Goal: Task Accomplishment & Management: Manage account settings

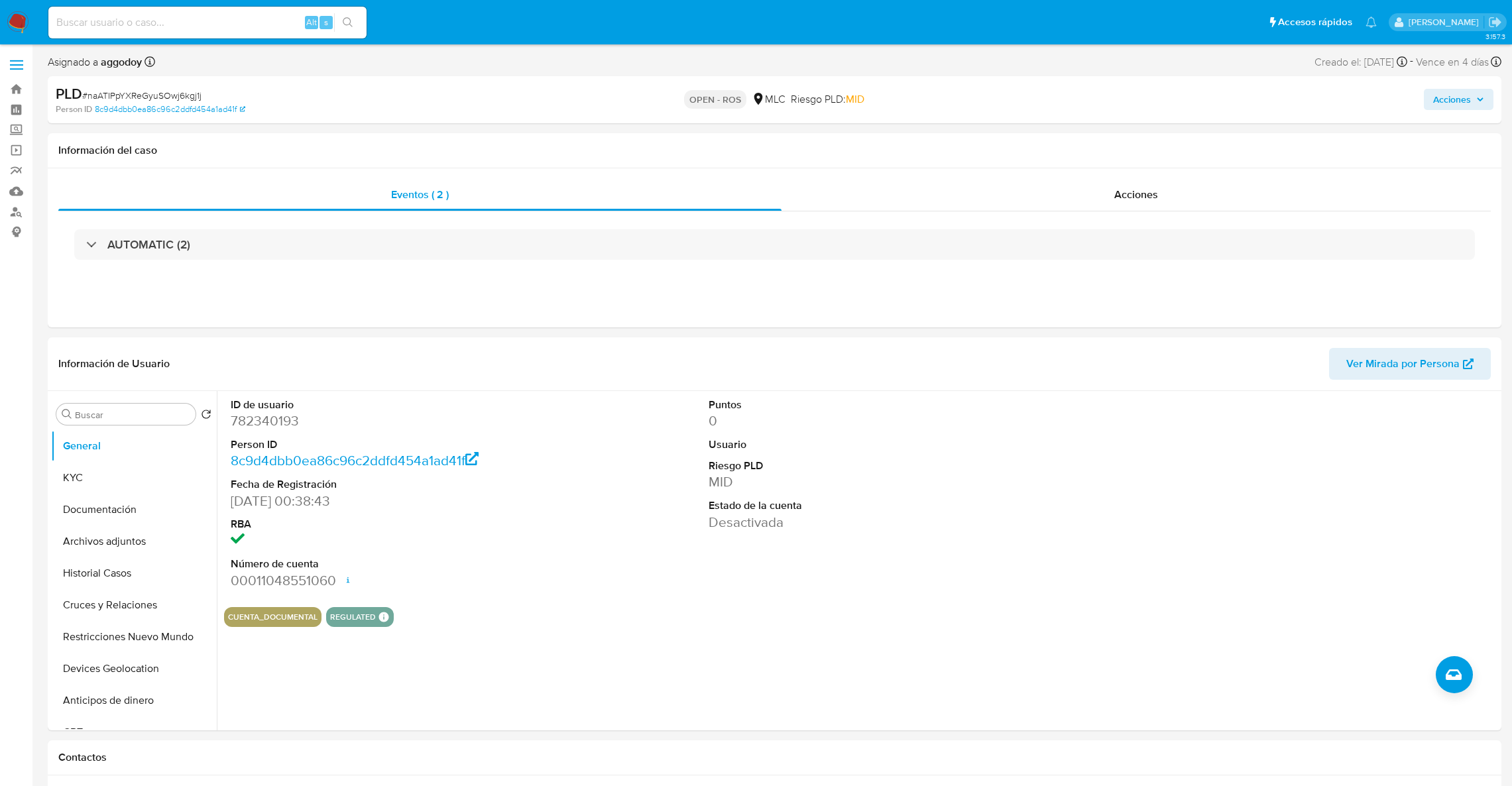
select select "10"
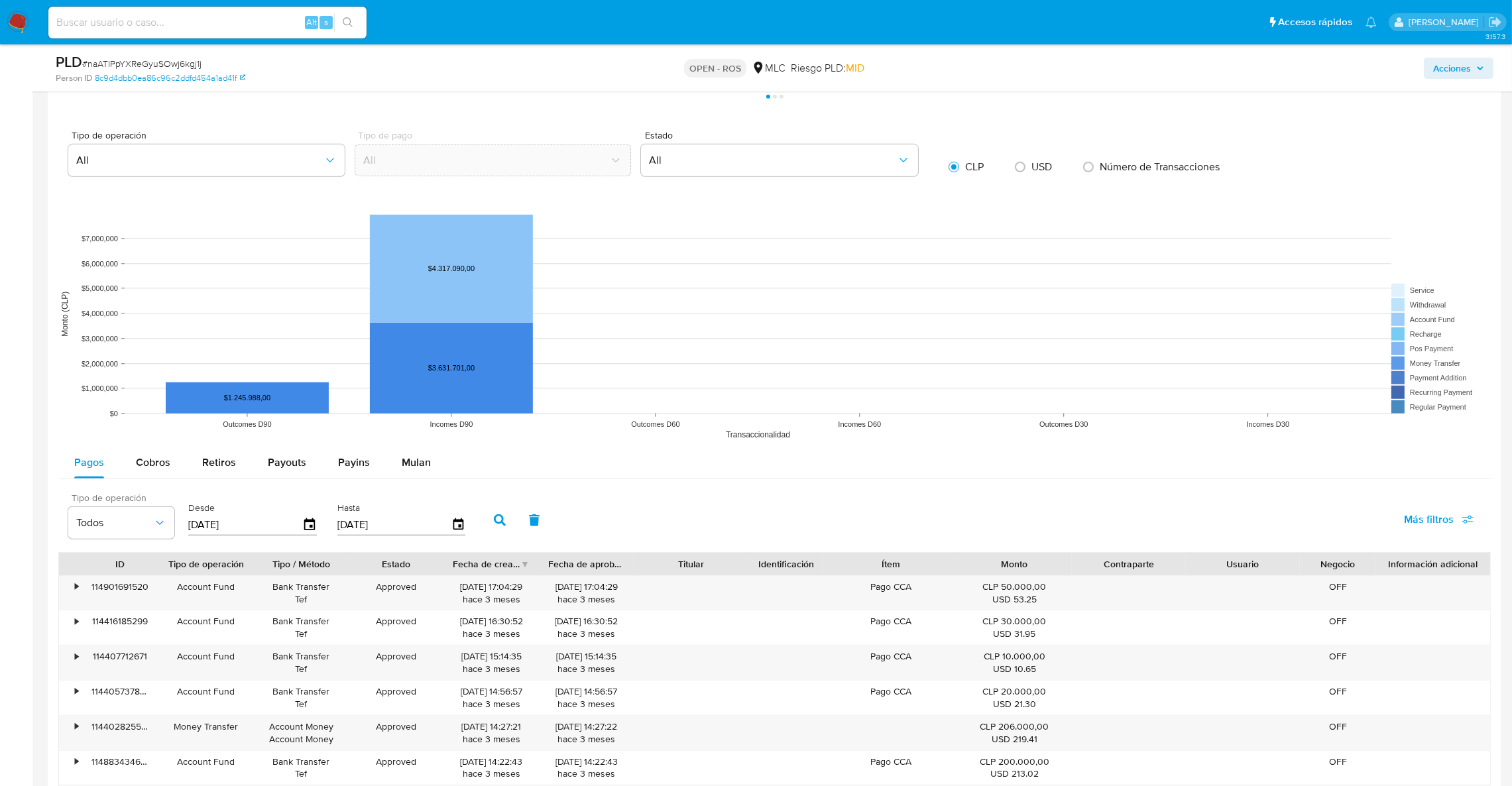
scroll to position [1092, 0]
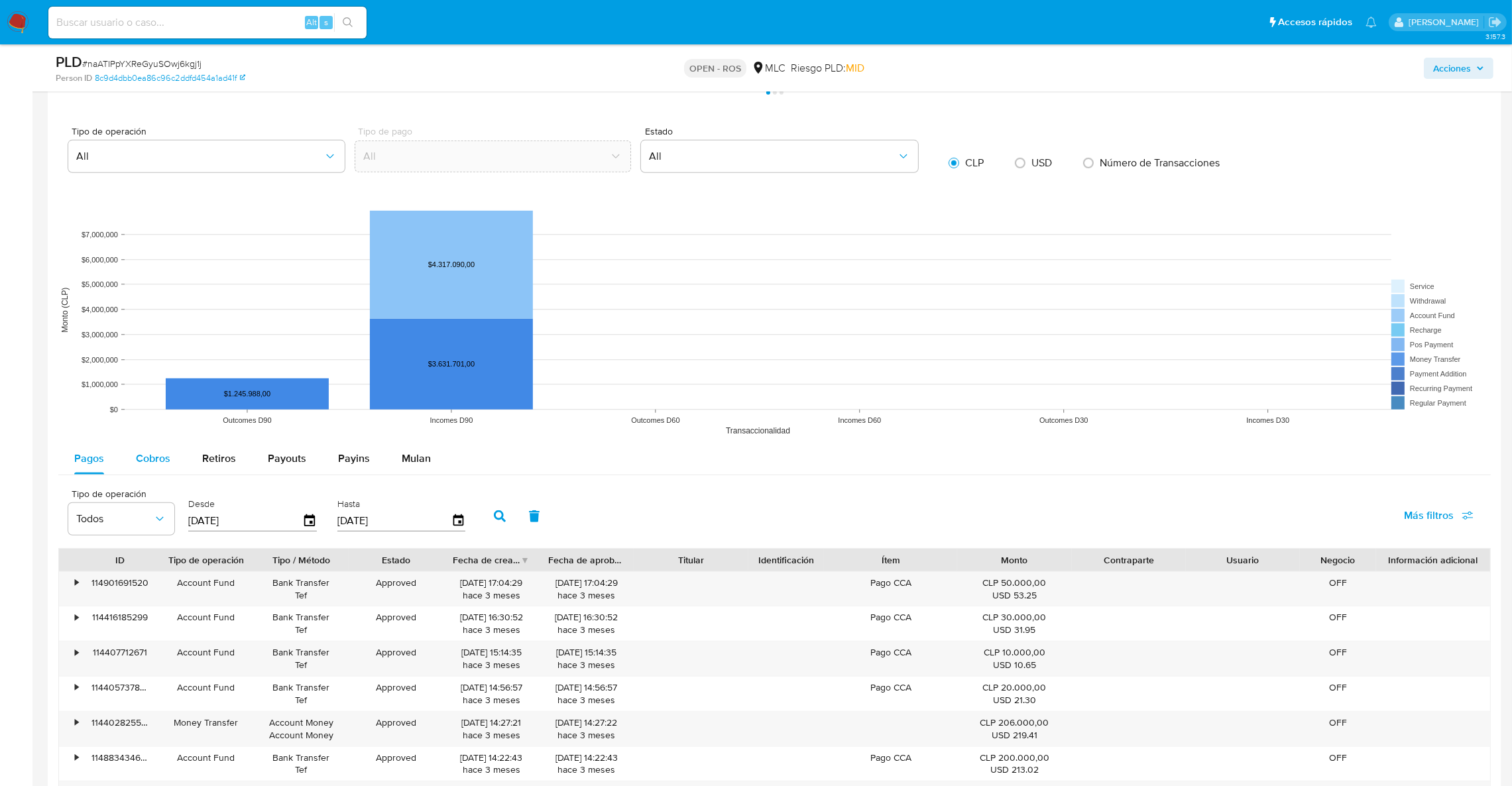
drag, startPoint x: 119, startPoint y: 461, endPoint x: 136, endPoint y: 471, distance: 19.7
click at [121, 461] on button "Cobros" at bounding box center [153, 458] width 66 height 32
select select "10"
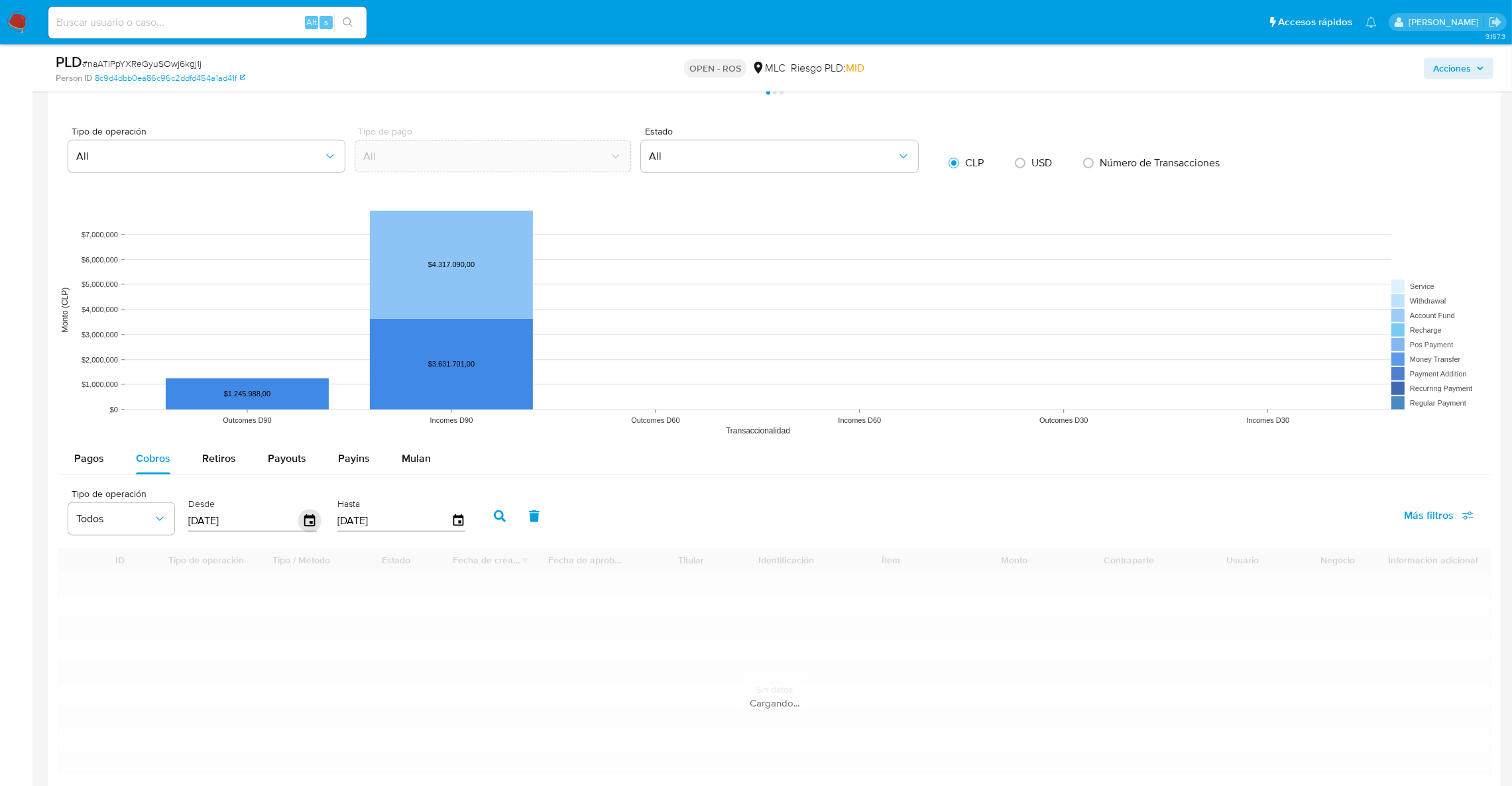
click at [301, 518] on icon "button" at bounding box center [309, 520] width 23 height 23
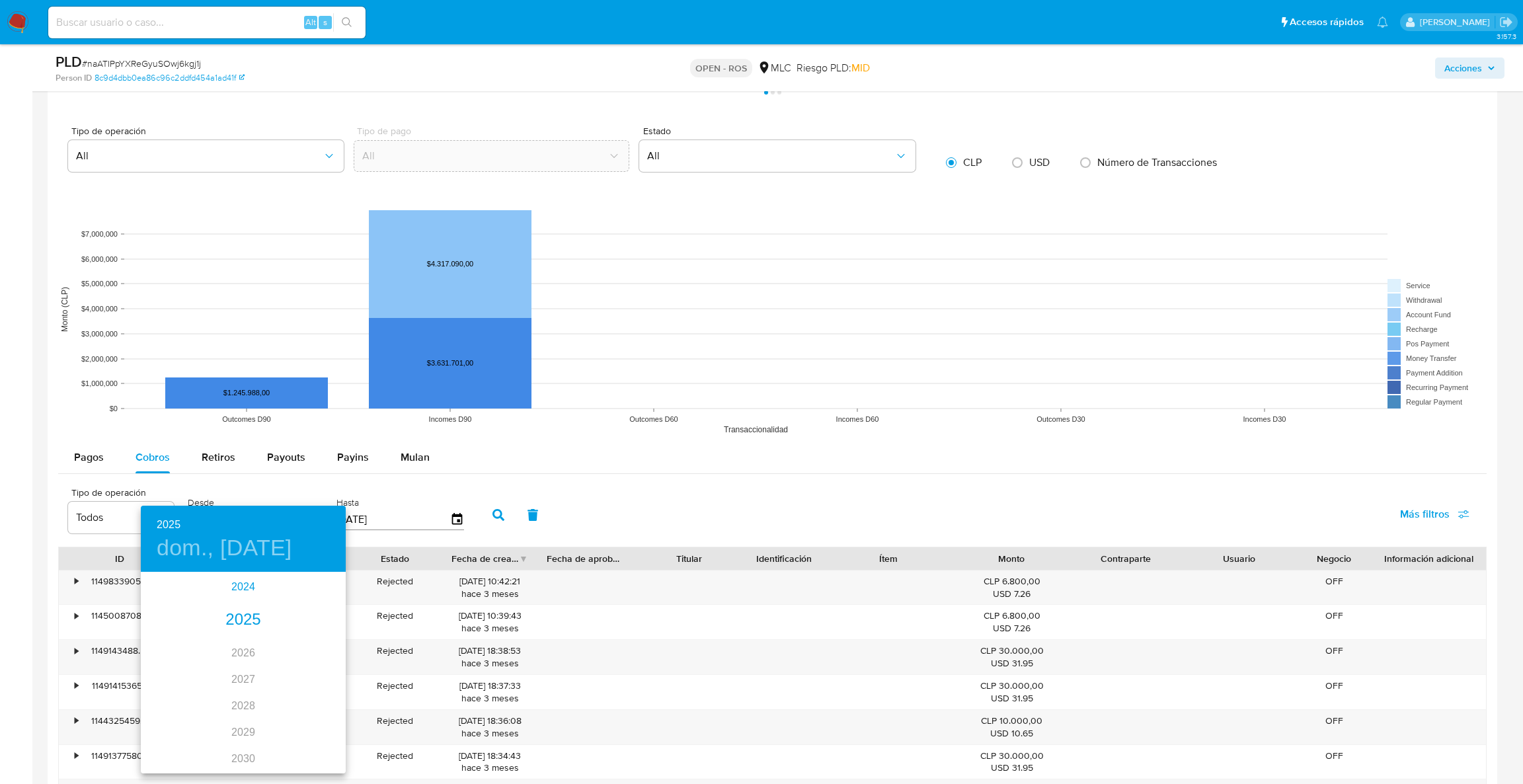
click at [233, 584] on div "2024" at bounding box center [242, 586] width 205 height 27
click at [311, 697] on div "sep." at bounding box center [312, 698] width 68 height 50
click at [240, 690] on p "12" at bounding box center [243, 689] width 11 height 13
type input "[DATE]"
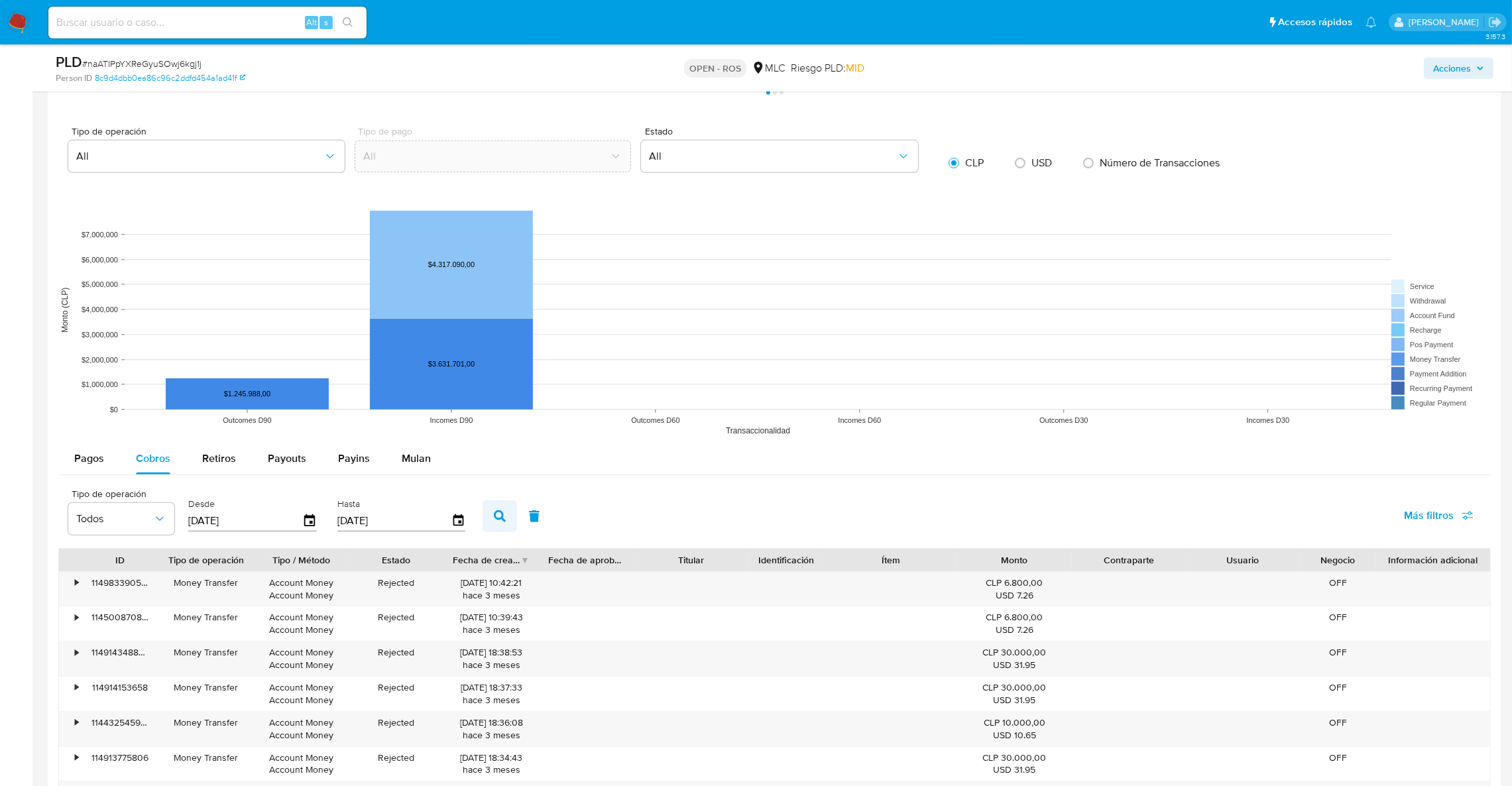
click at [476, 520] on div "Tipo de operación Todos Desde [DATE] Hasta [DATE] Más filtros" at bounding box center [773, 515] width 1432 height 66
click at [484, 520] on button "button" at bounding box center [499, 516] width 34 height 32
click at [527, 567] on div at bounding box center [539, 560] width 24 height 23
click at [523, 564] on div "Fecha de creación" at bounding box center [491, 560] width 96 height 23
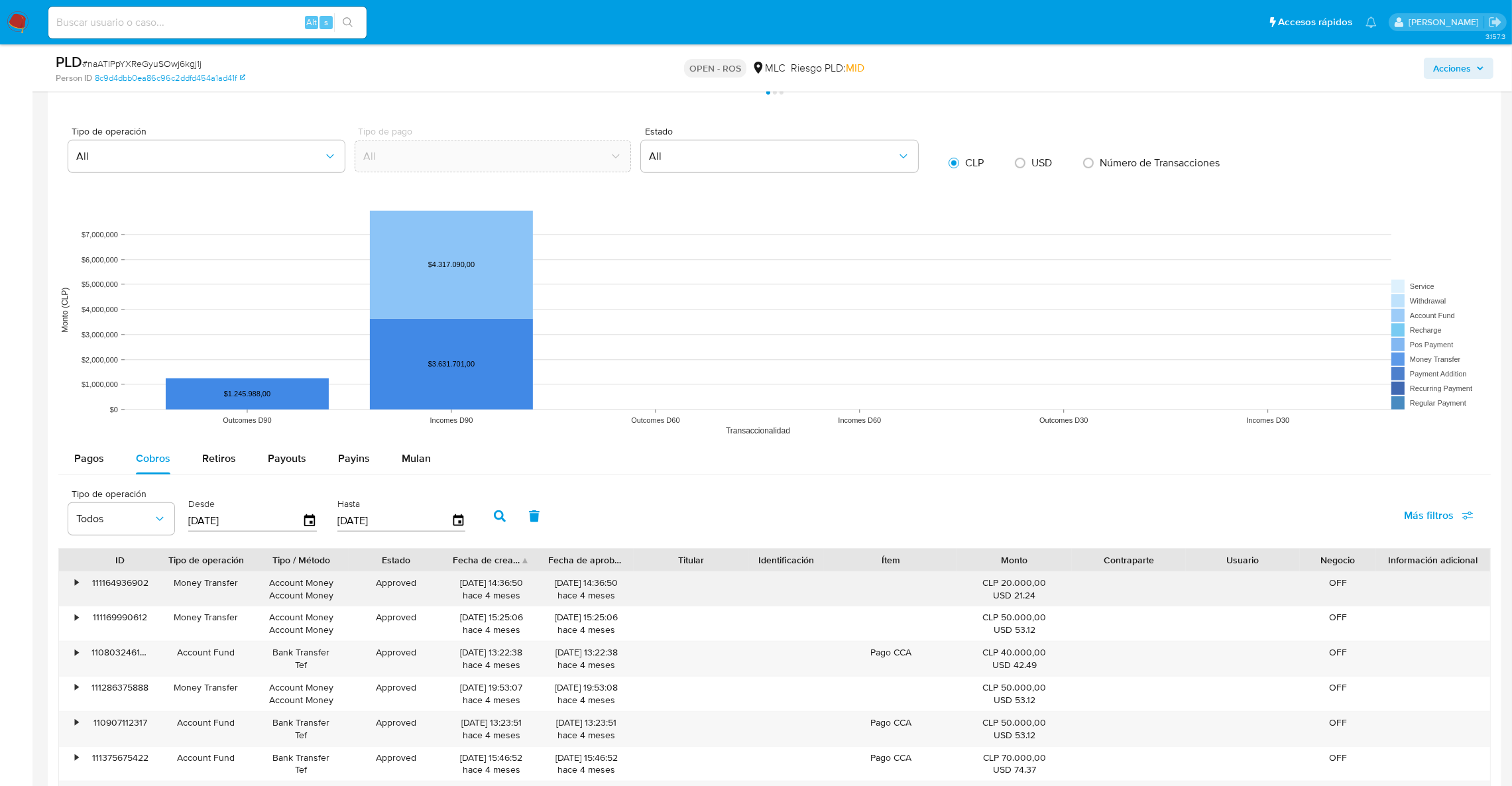
drag, startPoint x: 502, startPoint y: 587, endPoint x: 445, endPoint y: 576, distance: 58.1
click at [445, 576] on div "[DATE] 14:36:50 hace 4 meses" at bounding box center [491, 588] width 96 height 34
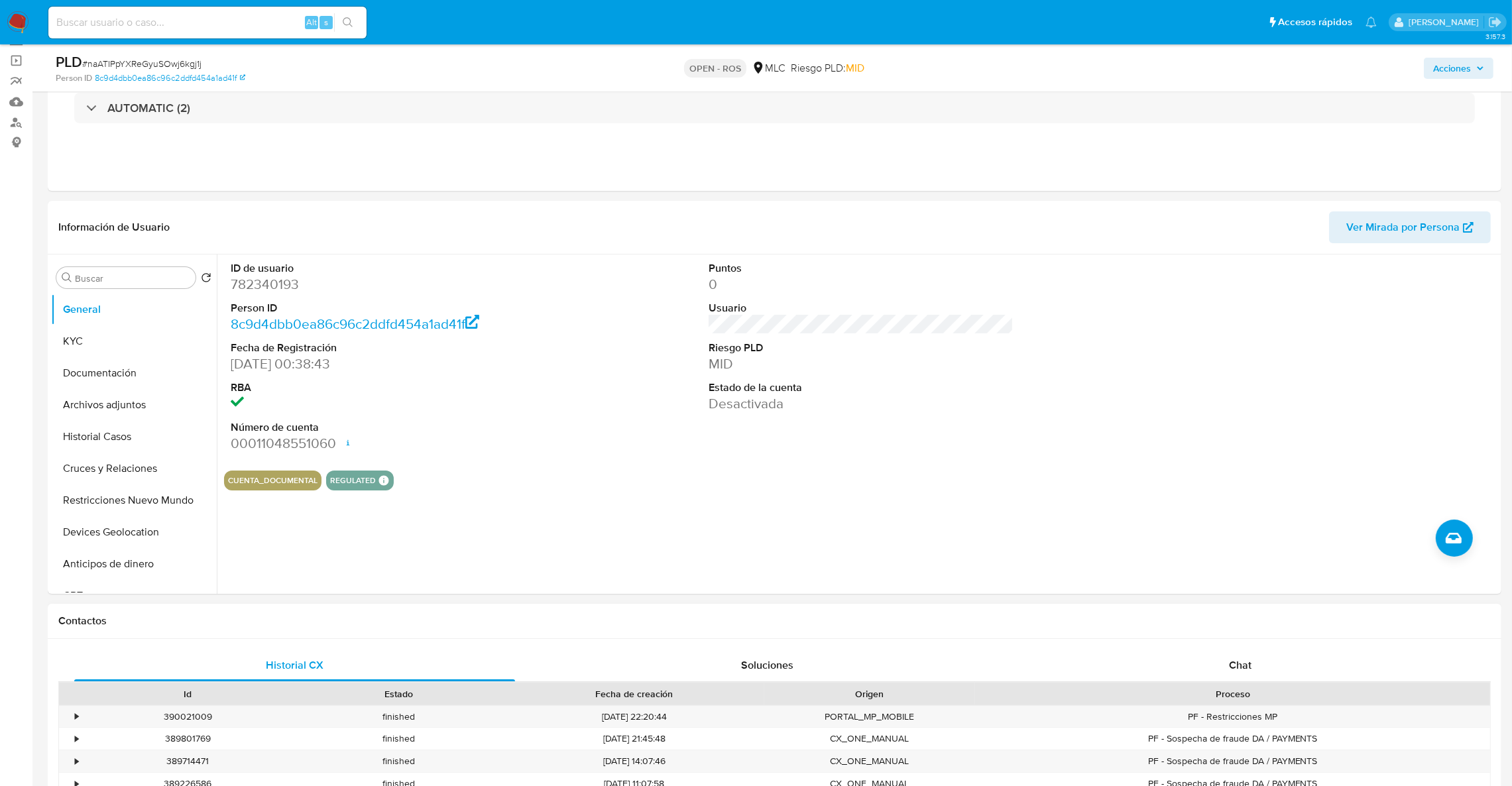
scroll to position [0, 0]
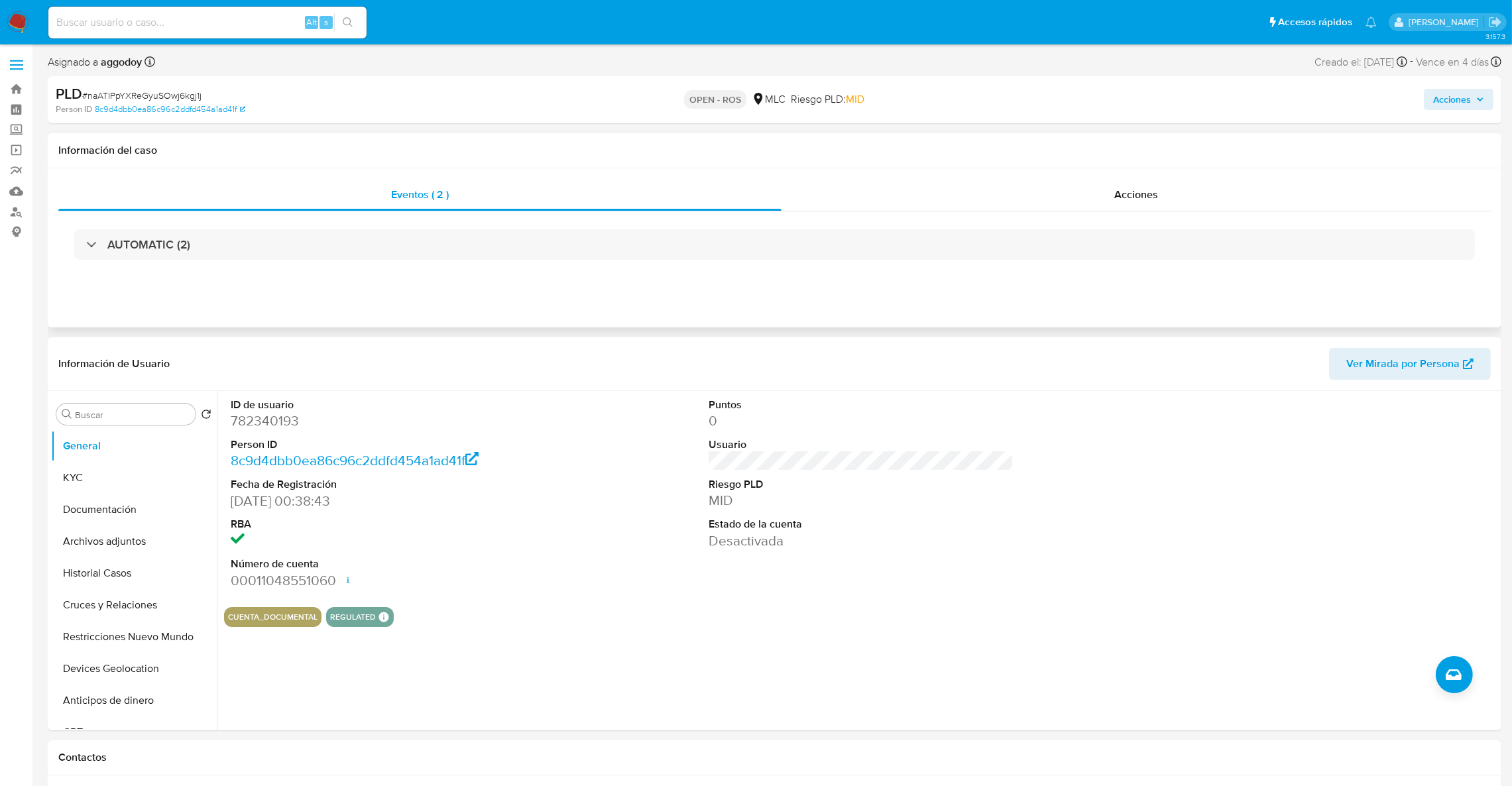
click at [479, 281] on div "Eventos ( 2 ) Acciones AUTOMATIC (2)" at bounding box center [774, 247] width 1453 height 159
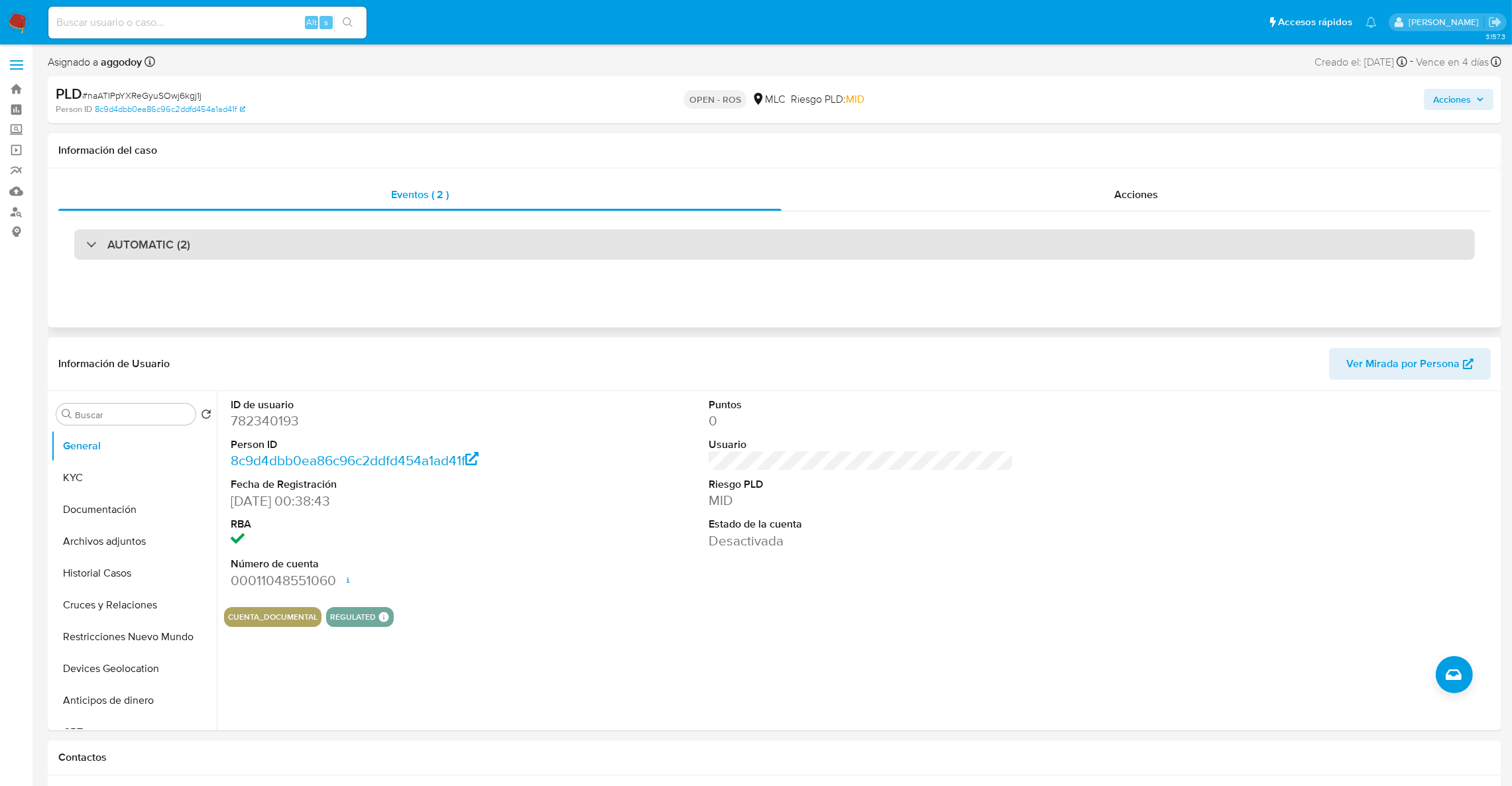
click at [454, 250] on div "AUTOMATIC (2)" at bounding box center [774, 244] width 1401 height 30
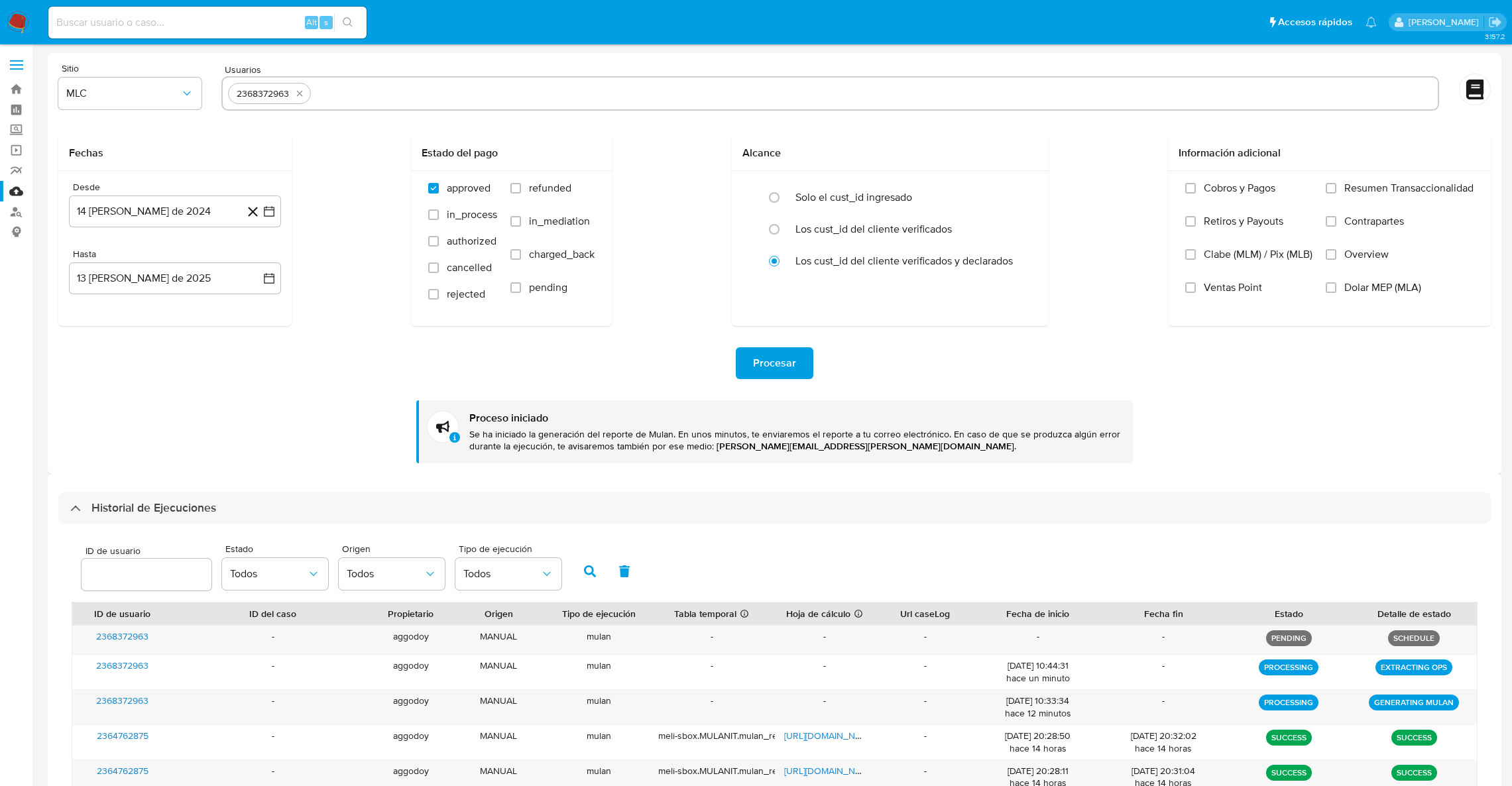
select select "10"
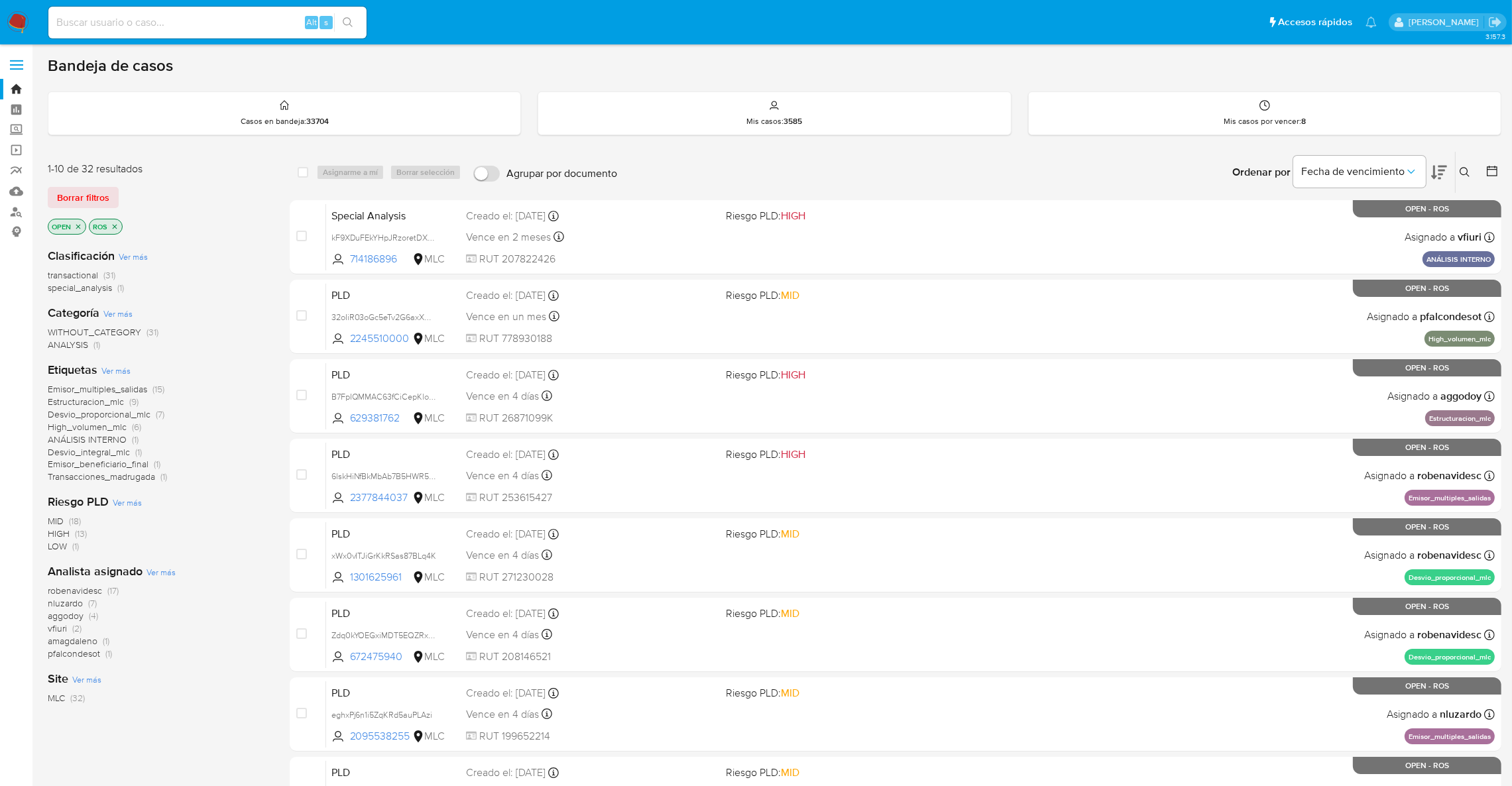
click at [82, 614] on span "aggodoy" at bounding box center [65, 615] width 36 height 13
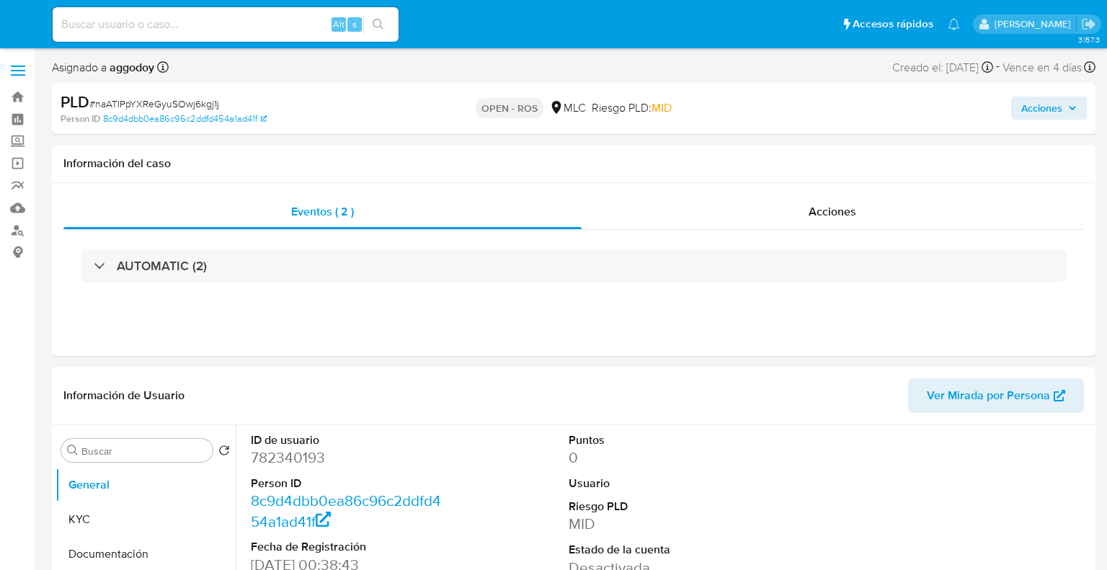
select select "10"
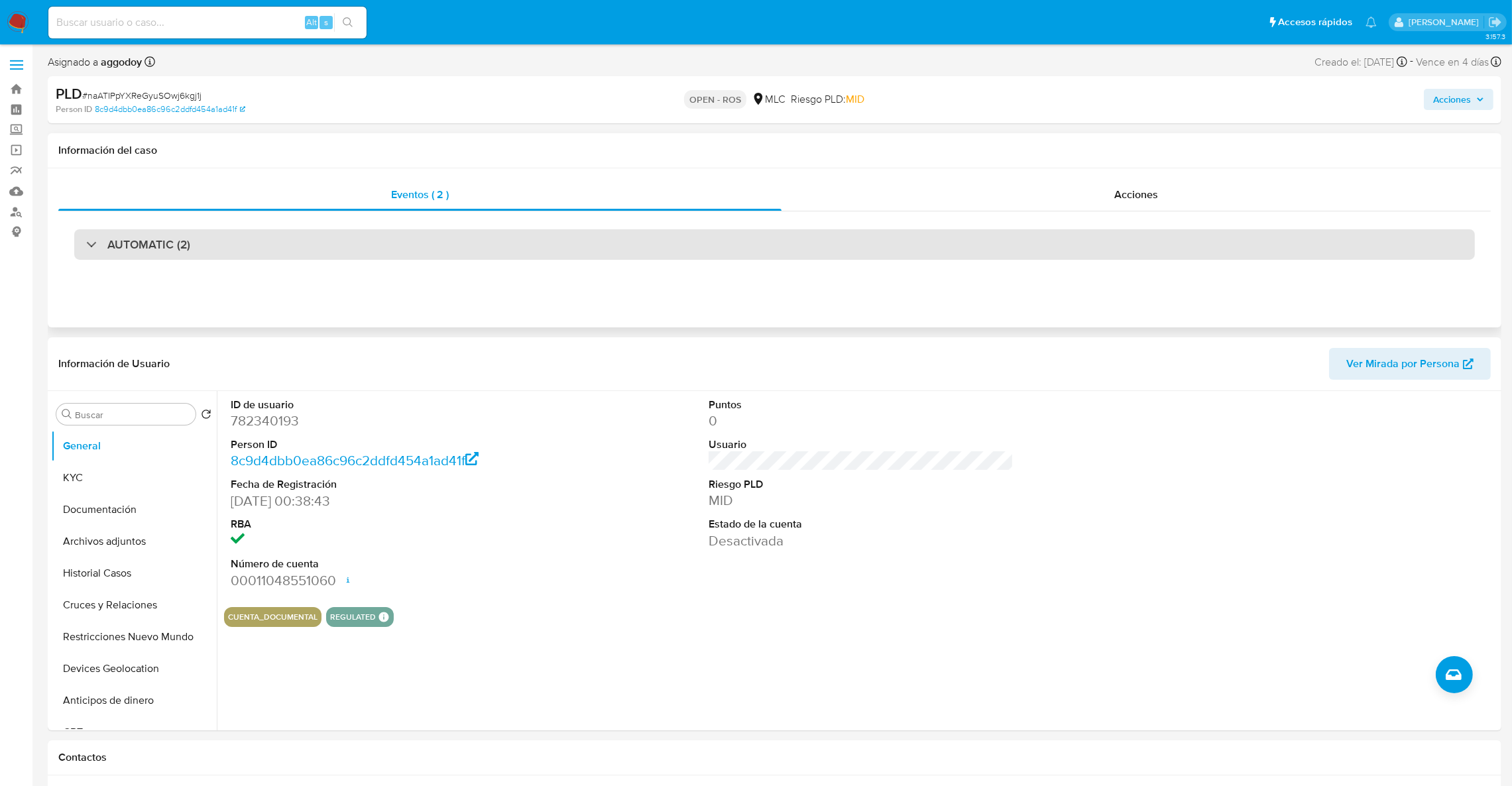
click at [501, 234] on div "AUTOMATIC (2)" at bounding box center [774, 244] width 1401 height 30
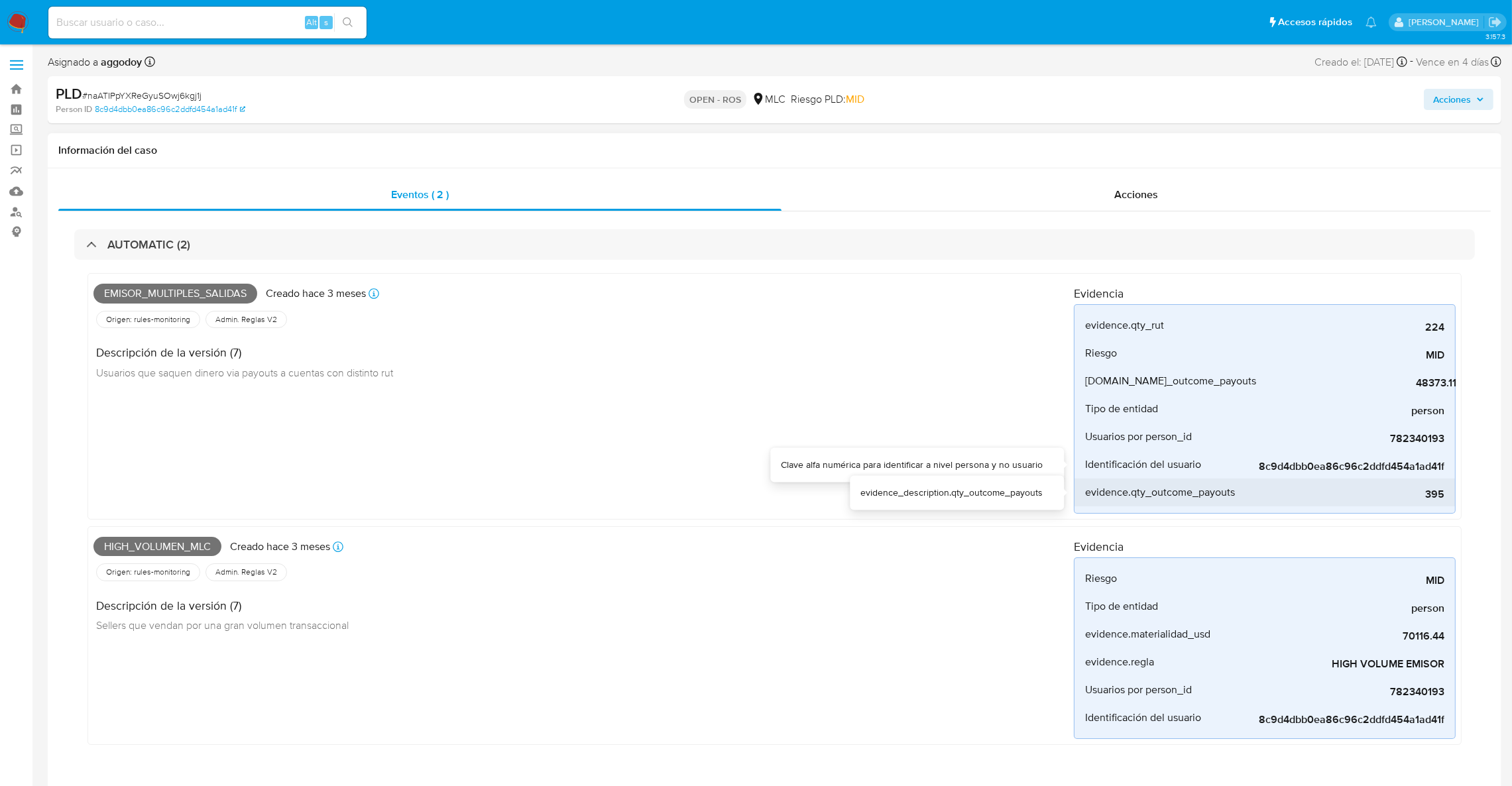
click at [1017, 485] on span "evidence.qty_outcome_payouts" at bounding box center [1160, 492] width 150 height 13
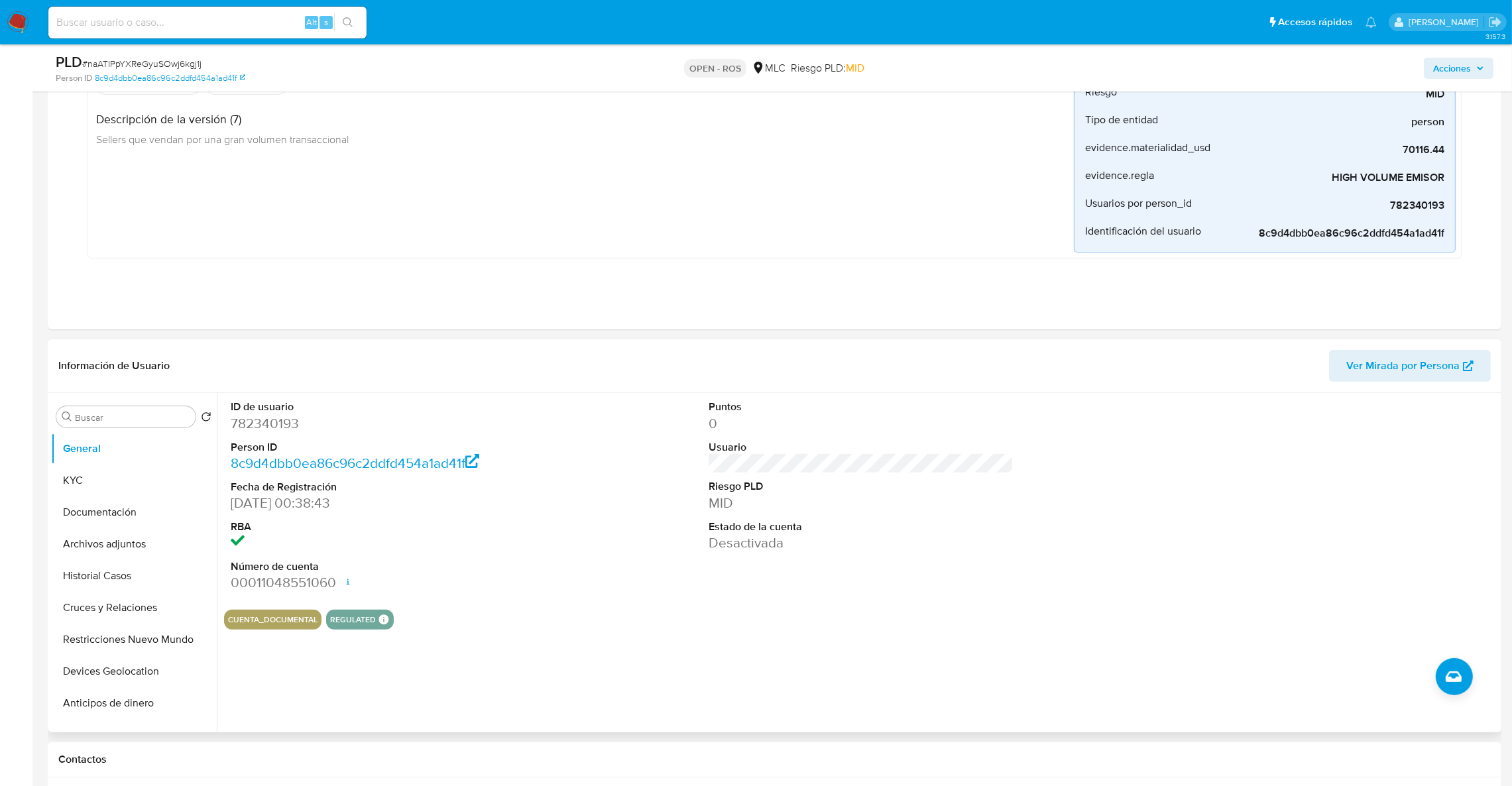
scroll to position [496, 0]
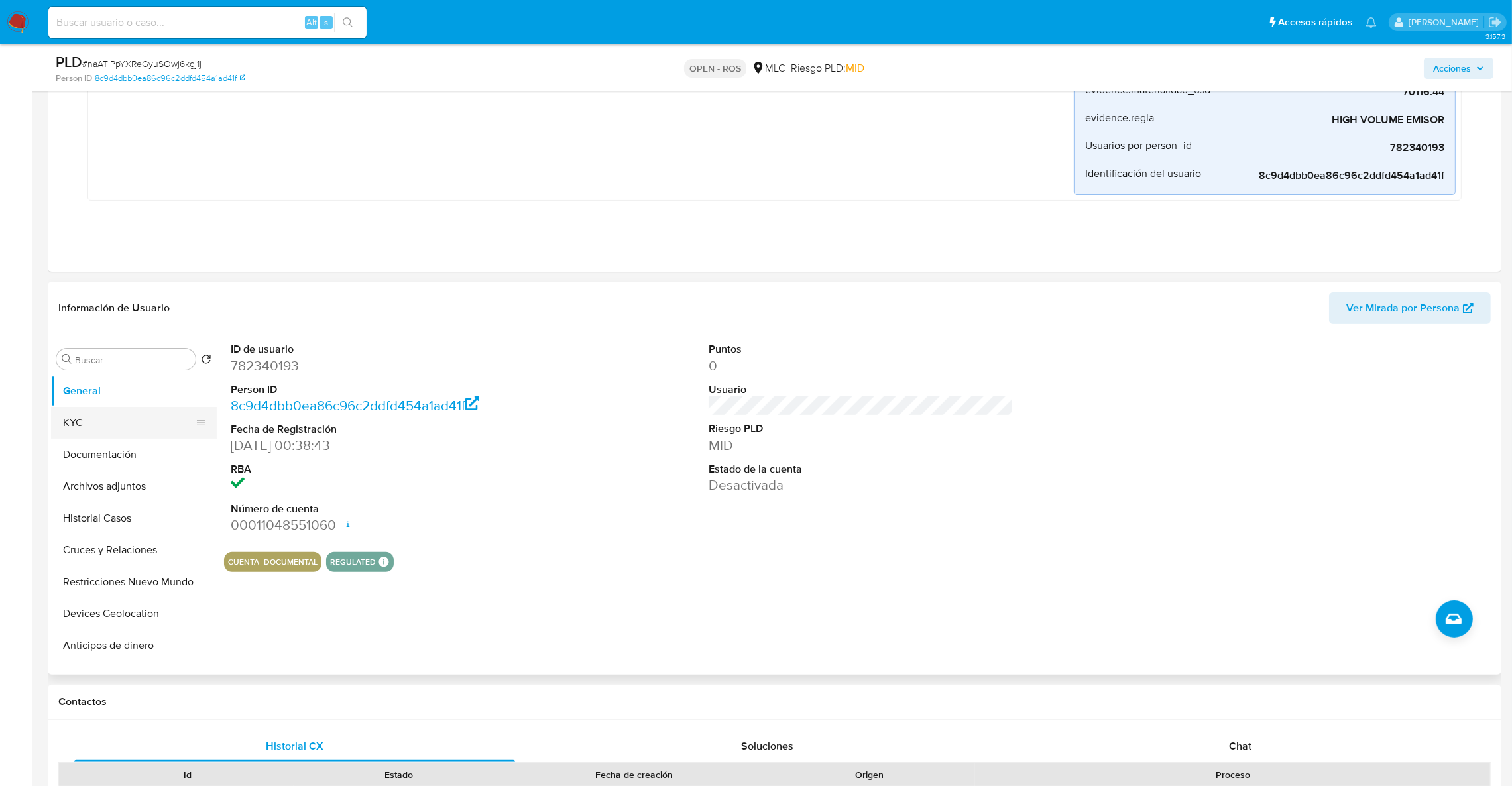
click at [132, 428] on button "KYC" at bounding box center [128, 422] width 155 height 32
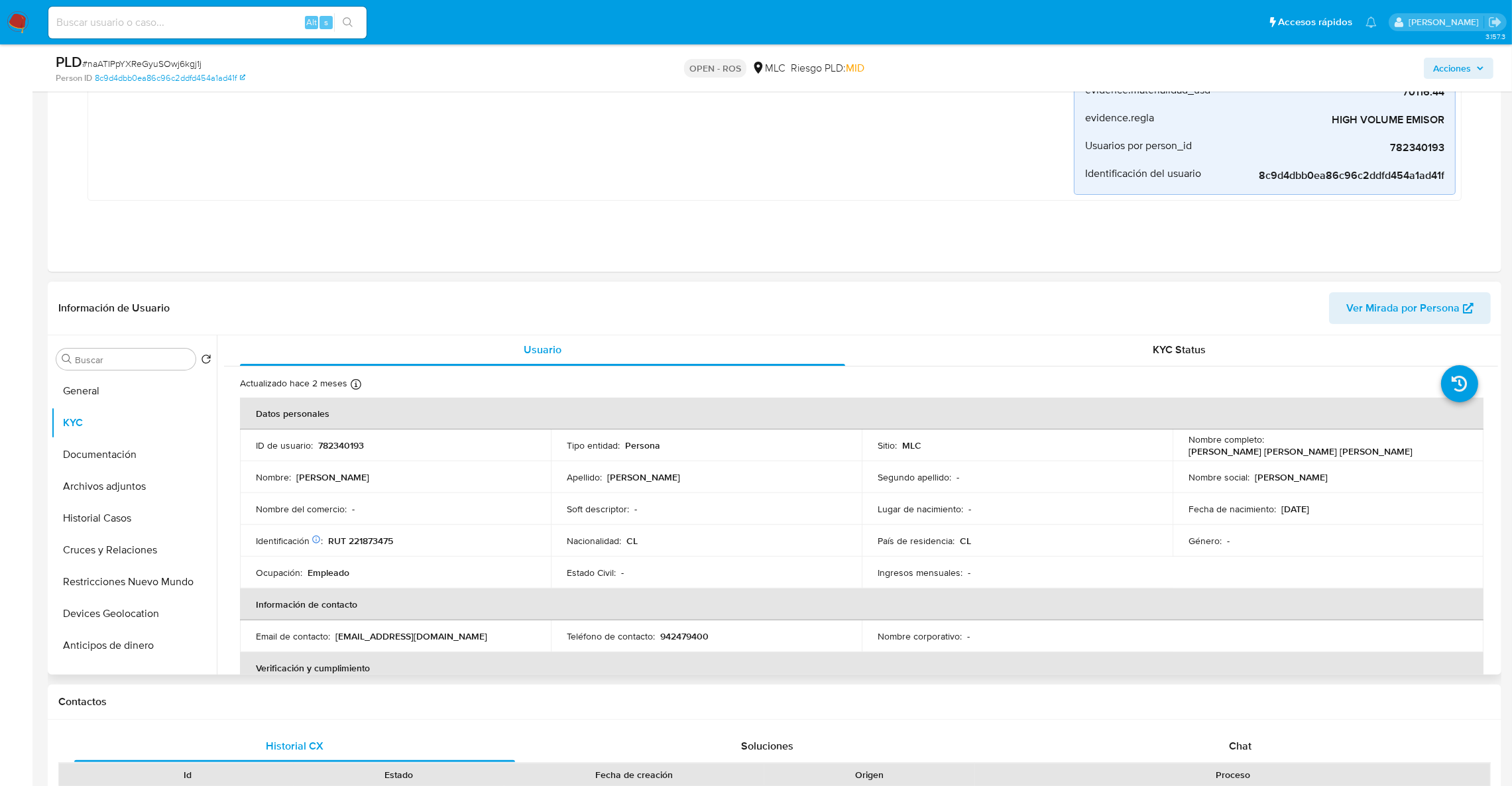
scroll to position [0, 0]
drag, startPoint x: 1263, startPoint y: 449, endPoint x: 1449, endPoint y: 449, distance: 186.0
click at [1017, 449] on div "Nombre completo : Bayron Alejandro Hernández Ramírez" at bounding box center [1327, 447] width 279 height 24
copy div "[PERSON_NAME] [PERSON_NAME] [PERSON_NAME]"
click at [393, 523] on p "RUT 221873475" at bounding box center [361, 541] width 65 height 12
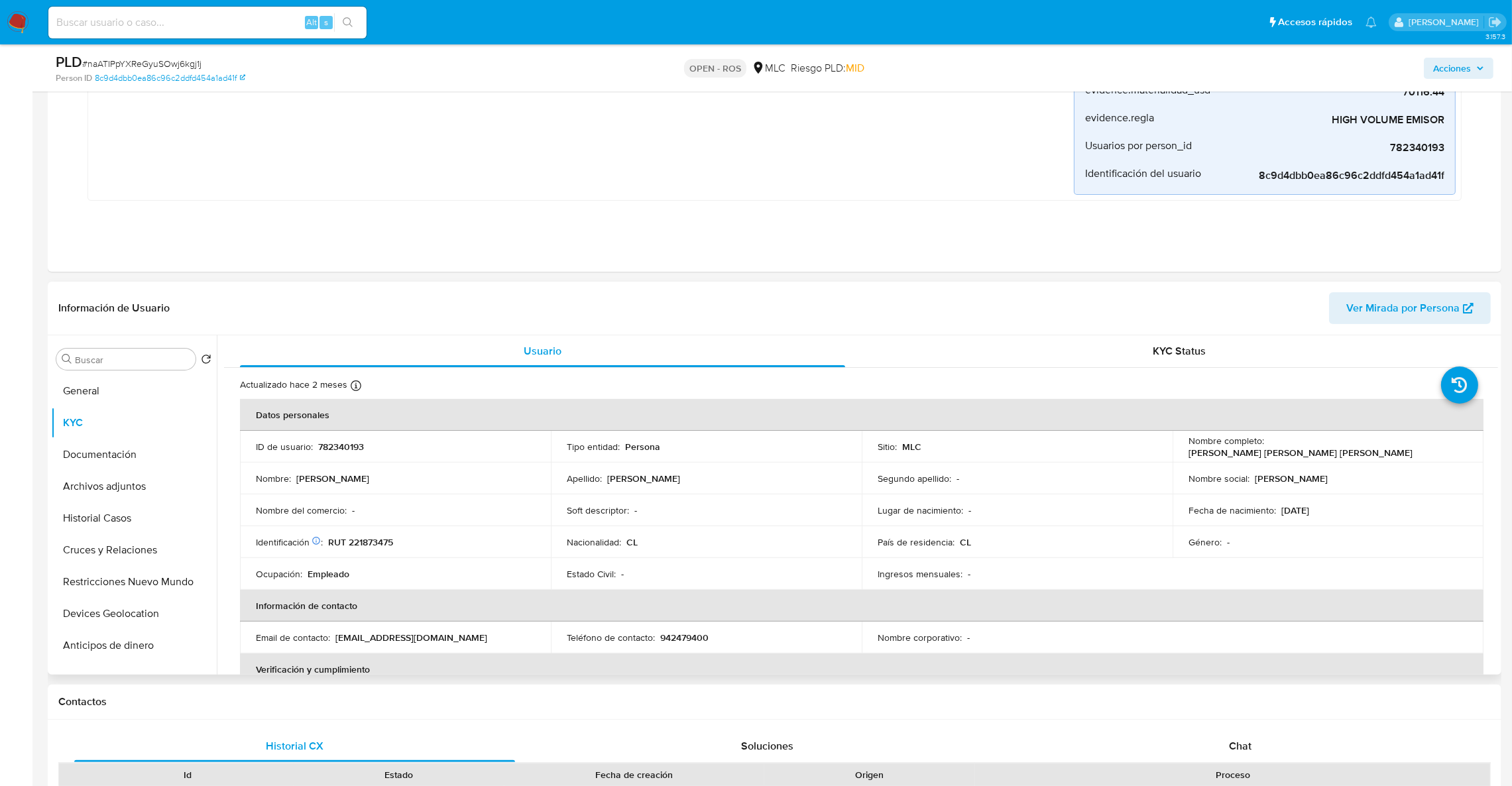
click at [393, 523] on p "RUT 221873475" at bounding box center [361, 541] width 65 height 12
click at [392, 523] on p "RUT 221873475" at bounding box center [361, 541] width 65 height 12
click at [386, 523] on p "RUT 221873475" at bounding box center [361, 541] width 65 height 12
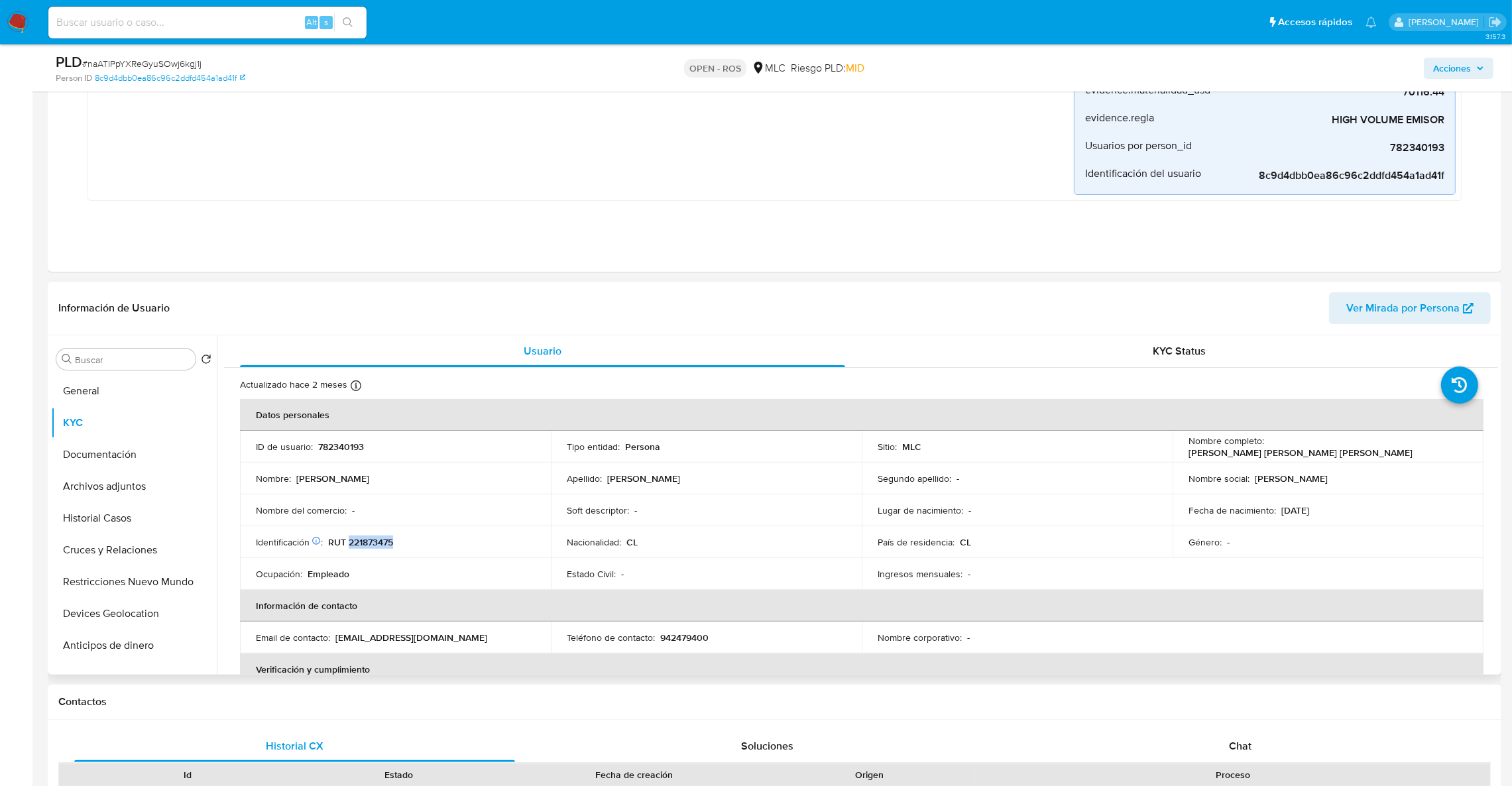
click at [386, 523] on p "RUT 221873475" at bounding box center [361, 541] width 65 height 12
copy p "221873475"
click at [430, 523] on p "ramirezbayron5152@gmail.com" at bounding box center [411, 637] width 152 height 12
drag, startPoint x: 464, startPoint y: 639, endPoint x: 333, endPoint y: 632, distance: 131.2
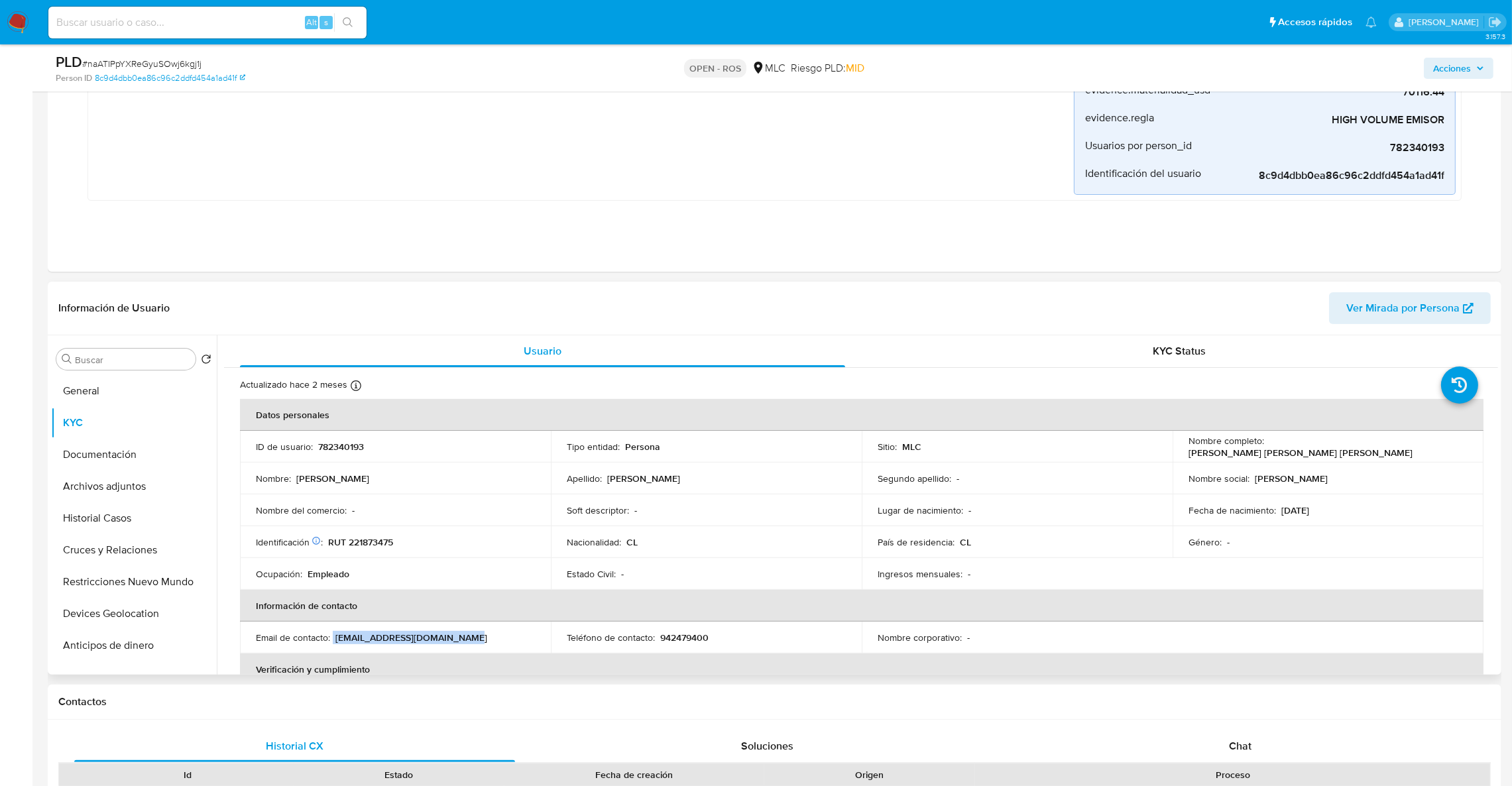
click at [333, 523] on div "Email de contacto : ramirezbayron5152@gmail.com" at bounding box center [395, 637] width 279 height 12
copy div "ramirezbayron5152@gmail.com"
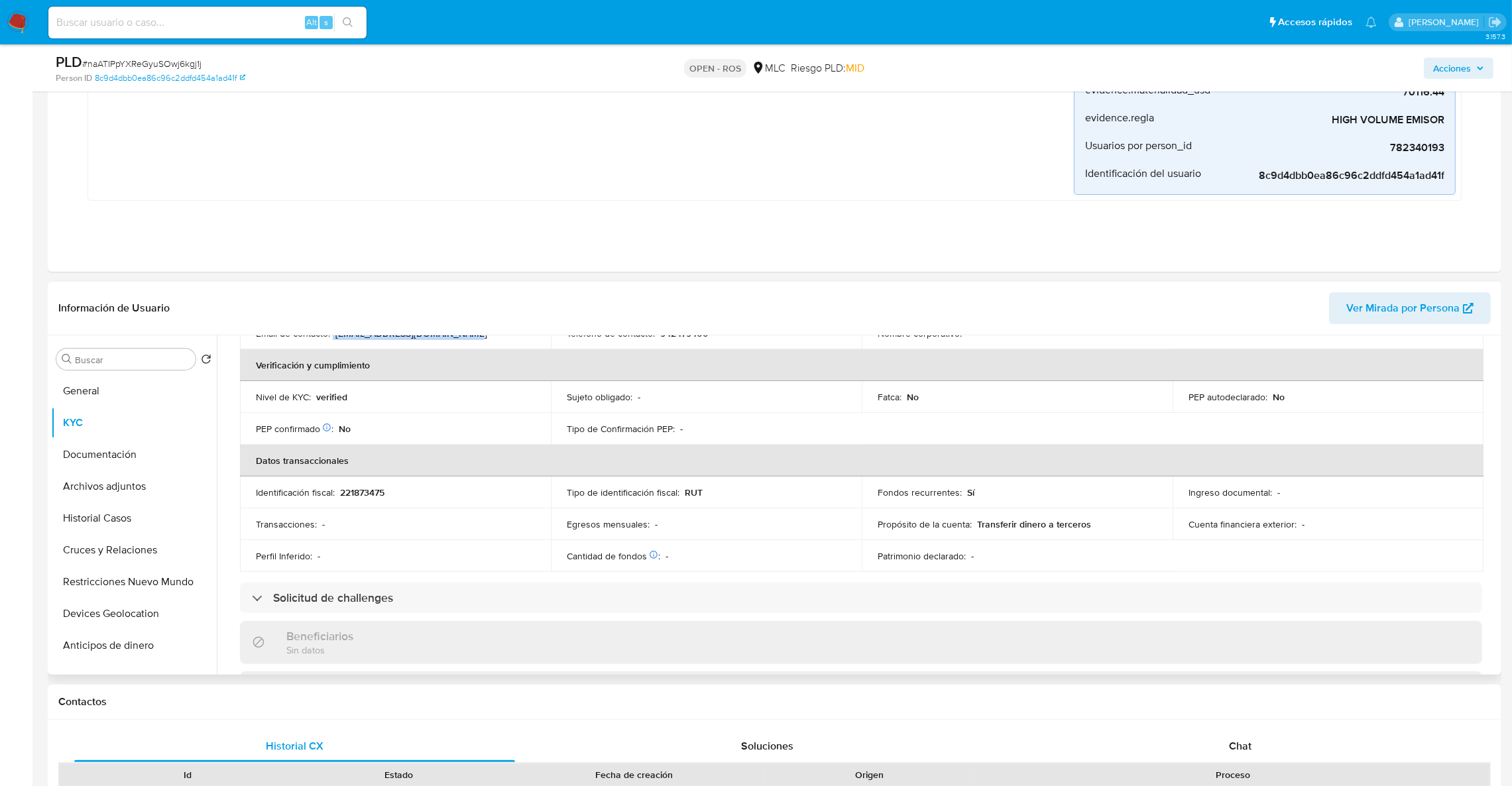
scroll to position [199, 0]
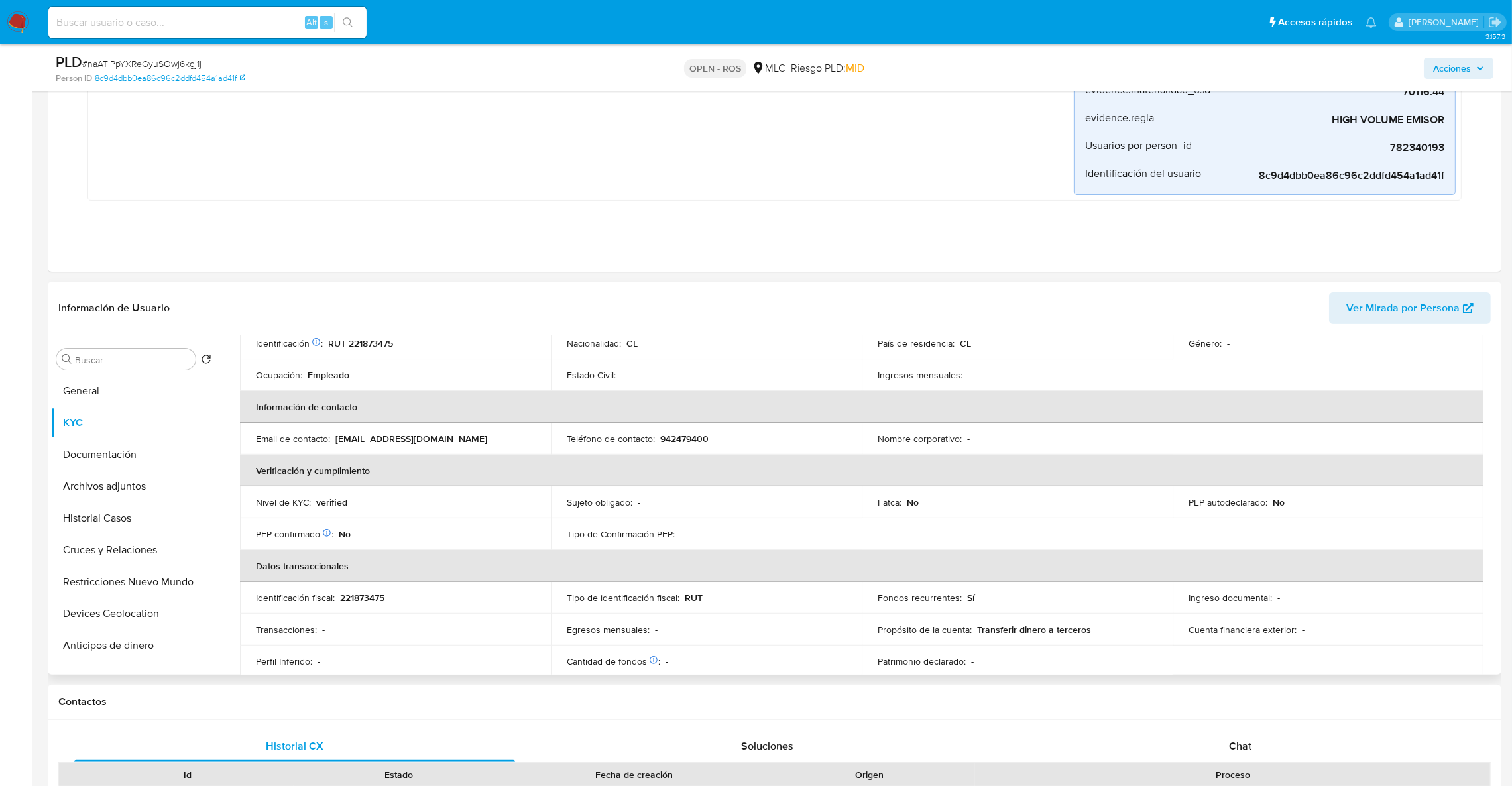
click at [682, 445] on p "942479400" at bounding box center [684, 439] width 49 height 12
copy p "942479400"
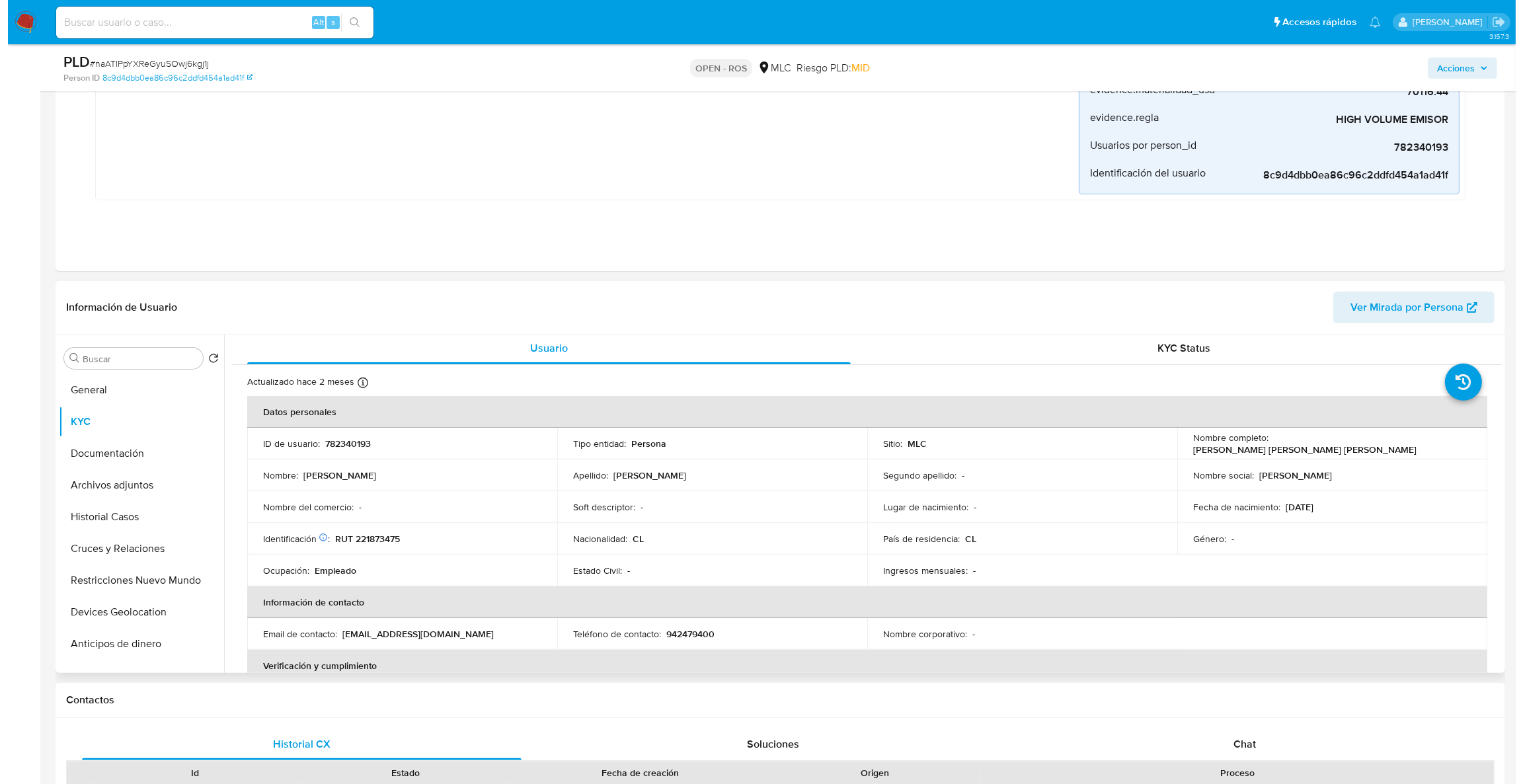
scroll to position [0, 0]
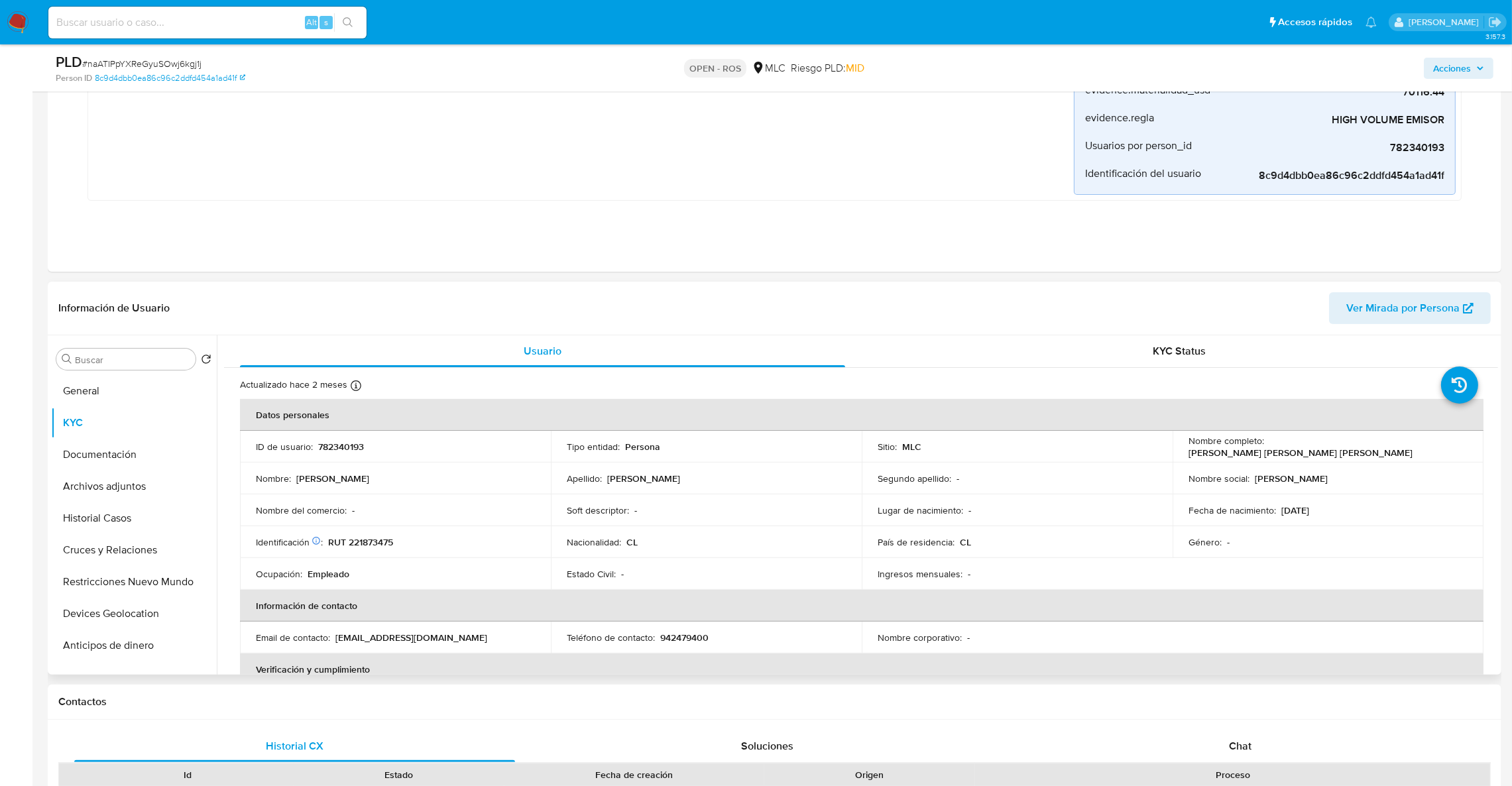
click at [340, 439] on td "ID de usuario : 782340193" at bounding box center [395, 446] width 311 height 32
click at [343, 443] on p "782340193" at bounding box center [341, 446] width 46 height 12
click at [344, 443] on p "782340193" at bounding box center [341, 446] width 46 height 12
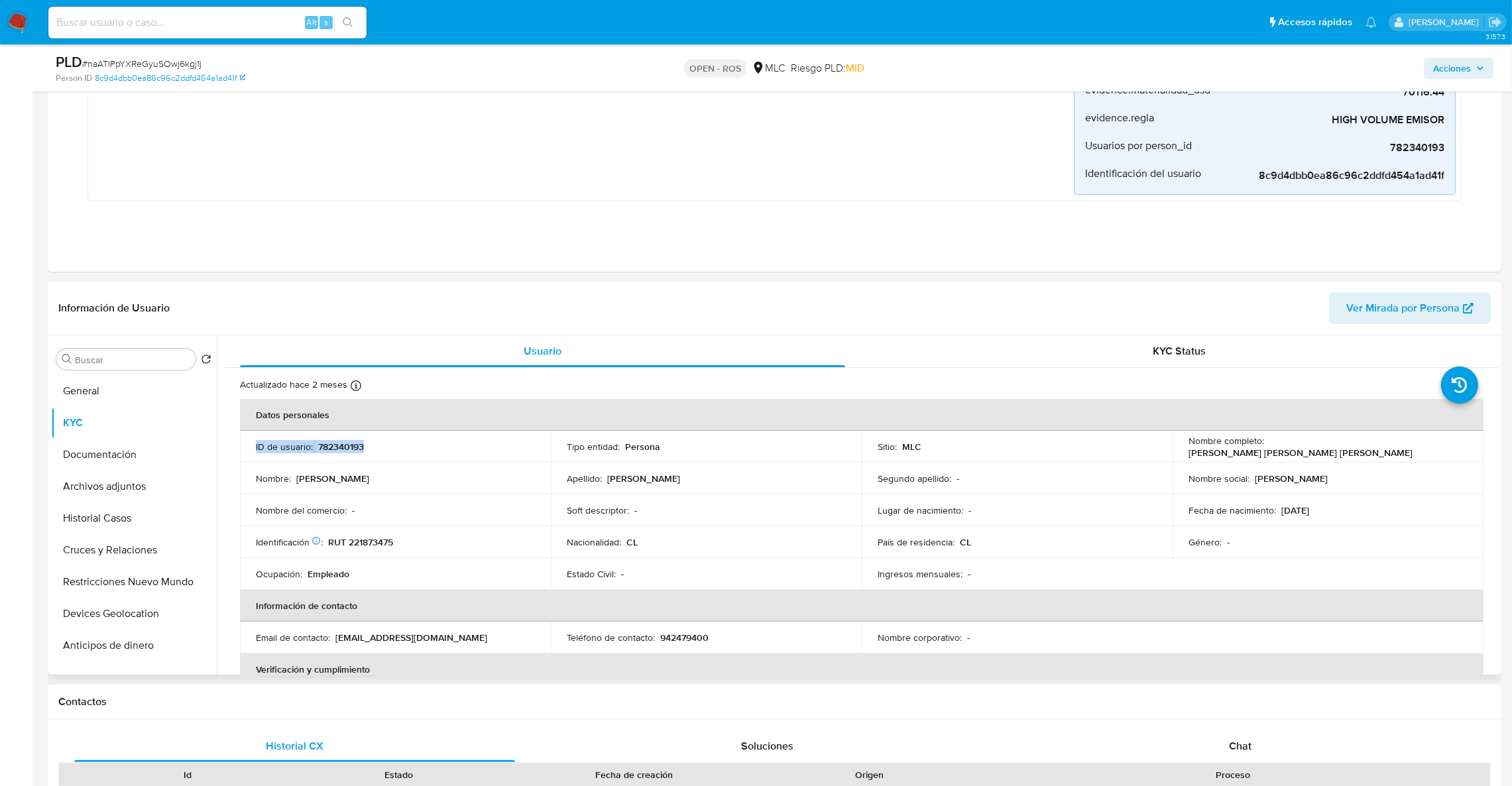
copy div "ID de usuario : 782340193"
click at [338, 449] on p "782340193" at bounding box center [341, 446] width 46 height 12
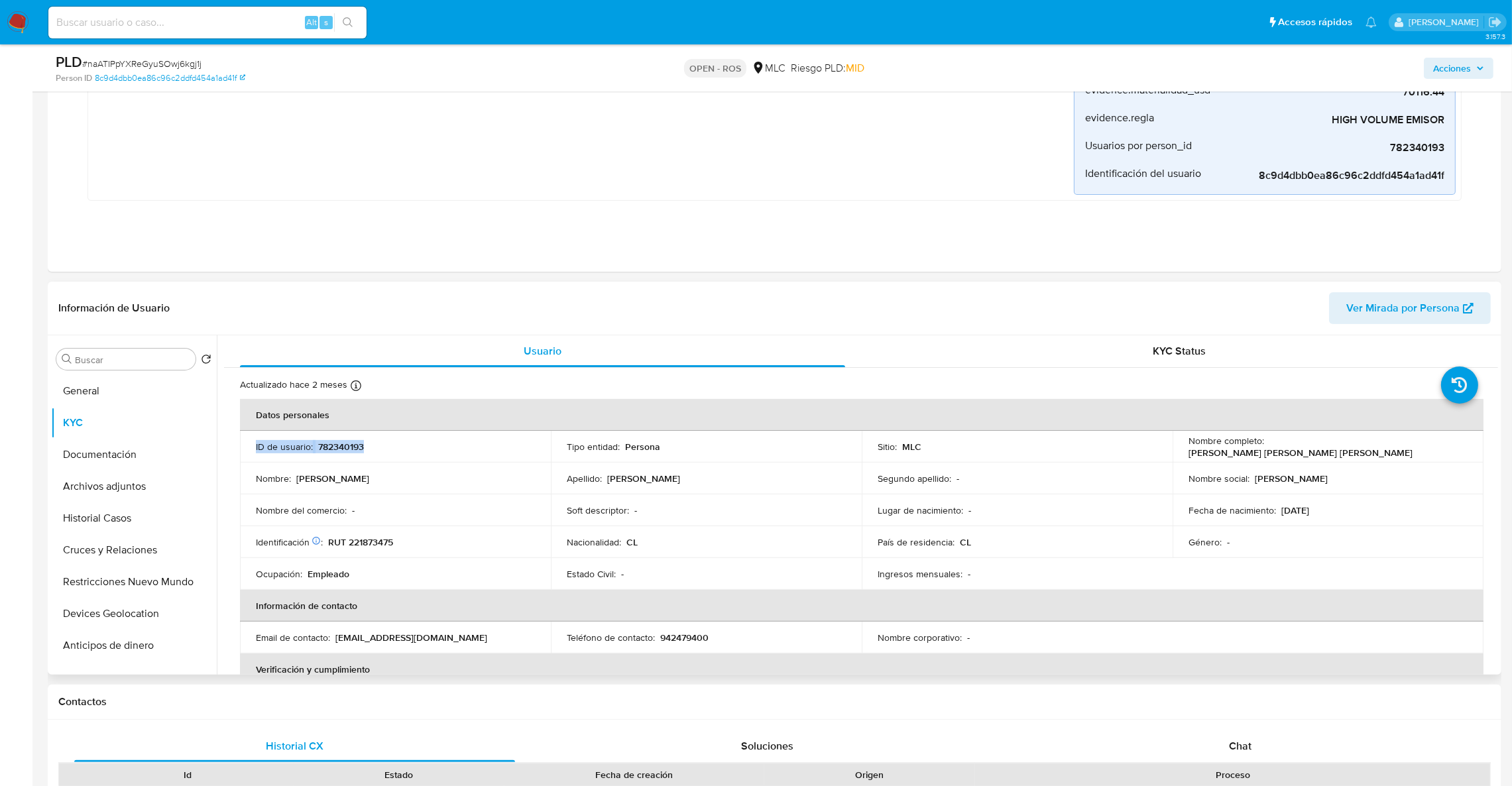
click at [338, 449] on p "782340193" at bounding box center [341, 446] width 46 height 12
click at [343, 450] on p "782340193" at bounding box center [341, 446] width 46 height 12
click at [113, 499] on button "Archivos adjuntos" at bounding box center [128, 486] width 155 height 32
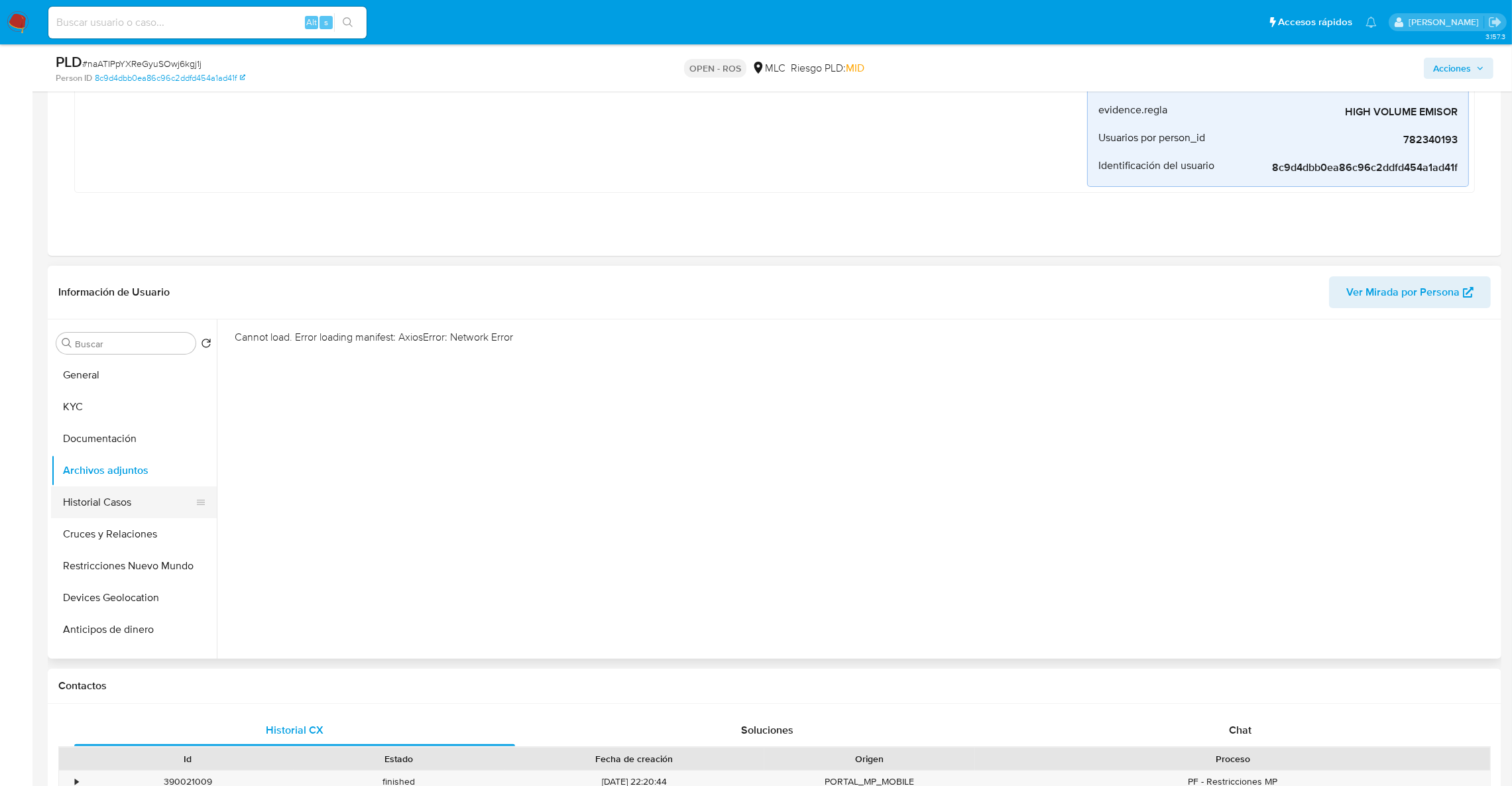
click at [105, 488] on button "Historial Casos" at bounding box center [128, 502] width 155 height 32
click at [101, 475] on button "Archivos adjuntos" at bounding box center [128, 470] width 155 height 32
click at [113, 507] on button "Historial Casos" at bounding box center [128, 502] width 155 height 32
click at [114, 471] on button "Archivos adjuntos" at bounding box center [128, 470] width 155 height 32
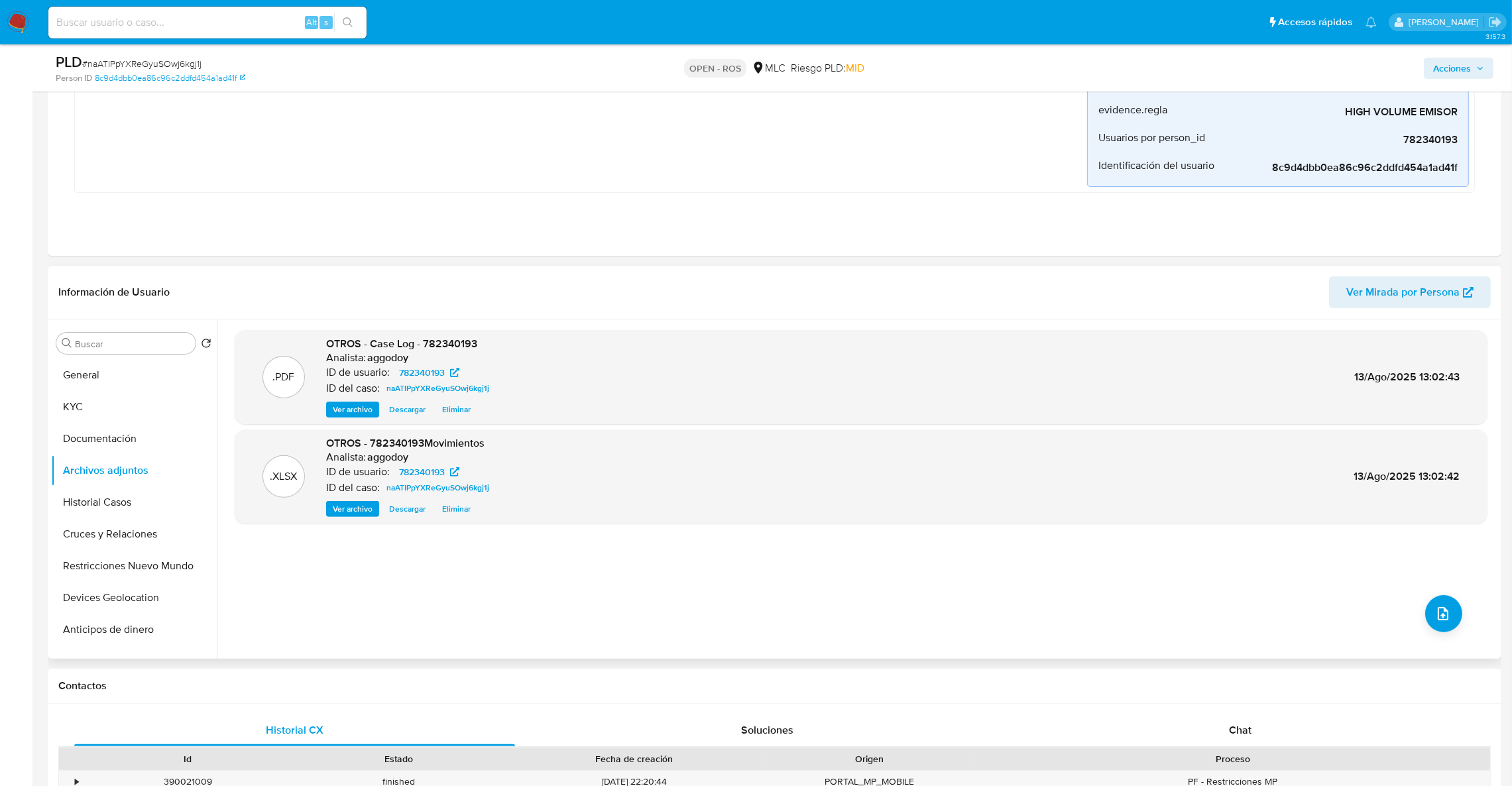
click at [1017, 523] on div ".PDF OTROS - Case Log - 782340193 Analista: aggodoy ID de usuario: 782340193 ID…" at bounding box center [861, 489] width 1253 height 318
click at [1017, 523] on button "upload-file" at bounding box center [1443, 613] width 37 height 37
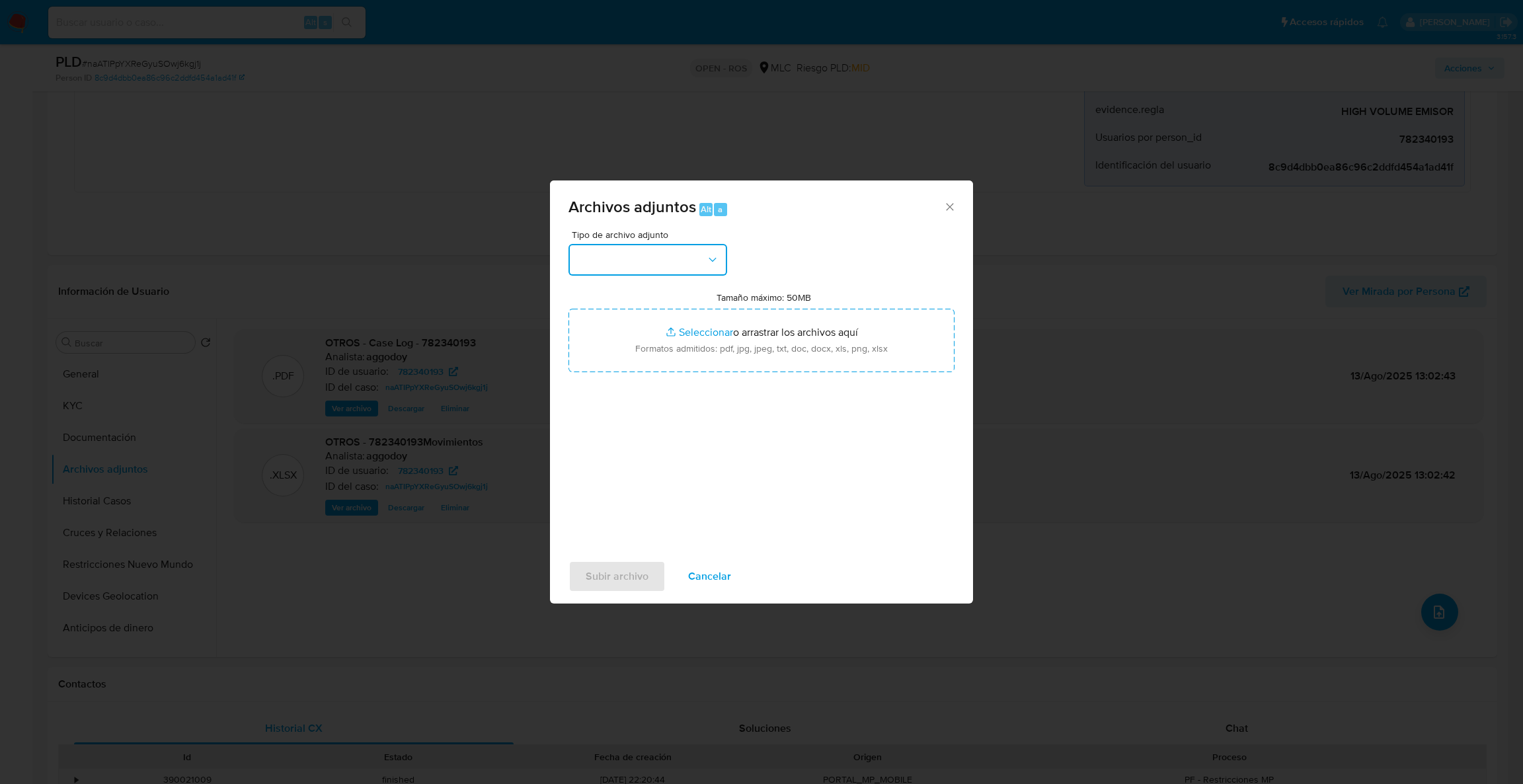
click at [632, 245] on button "button" at bounding box center [648, 259] width 159 height 32
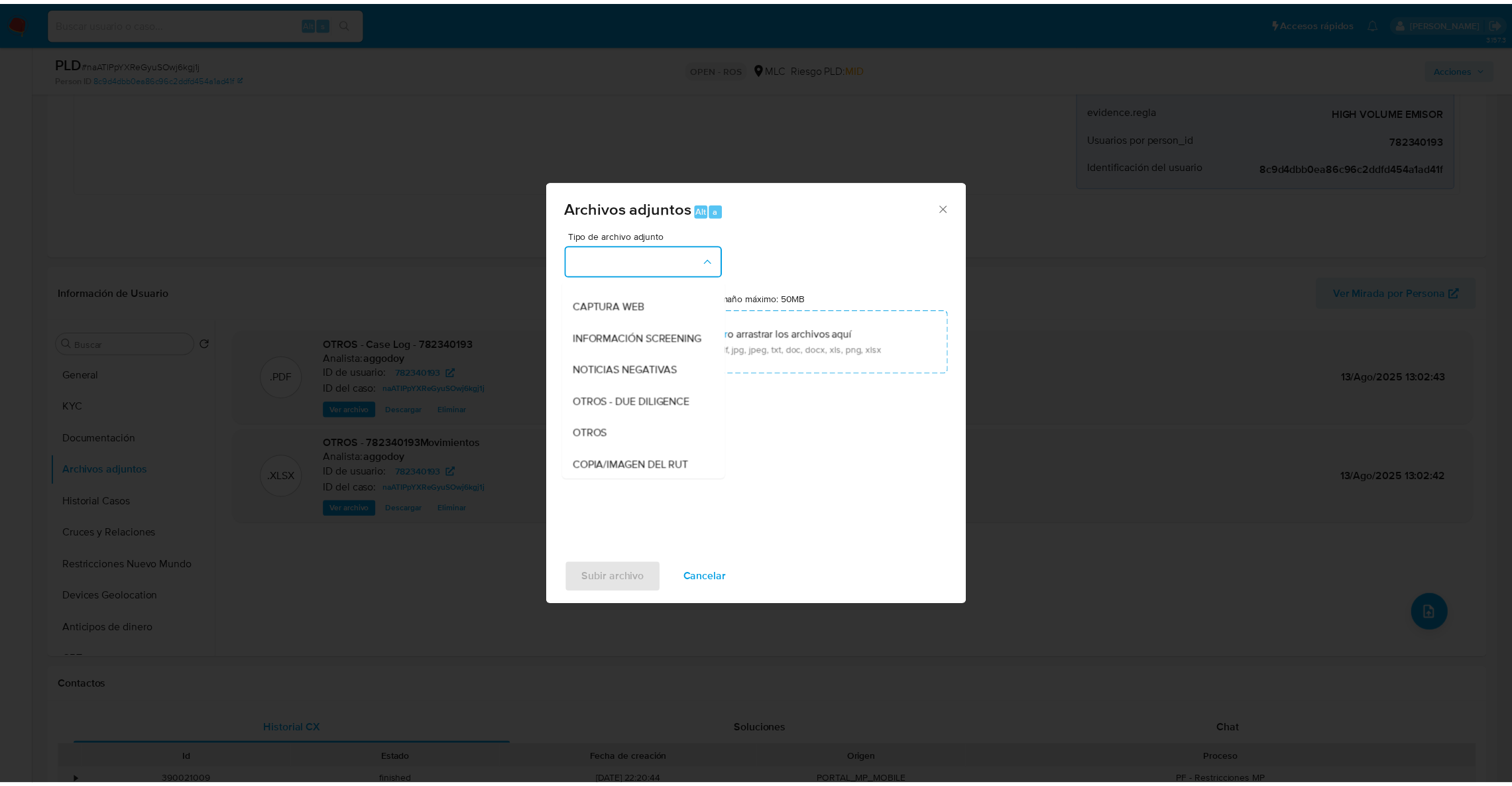
scroll to position [100, 0]
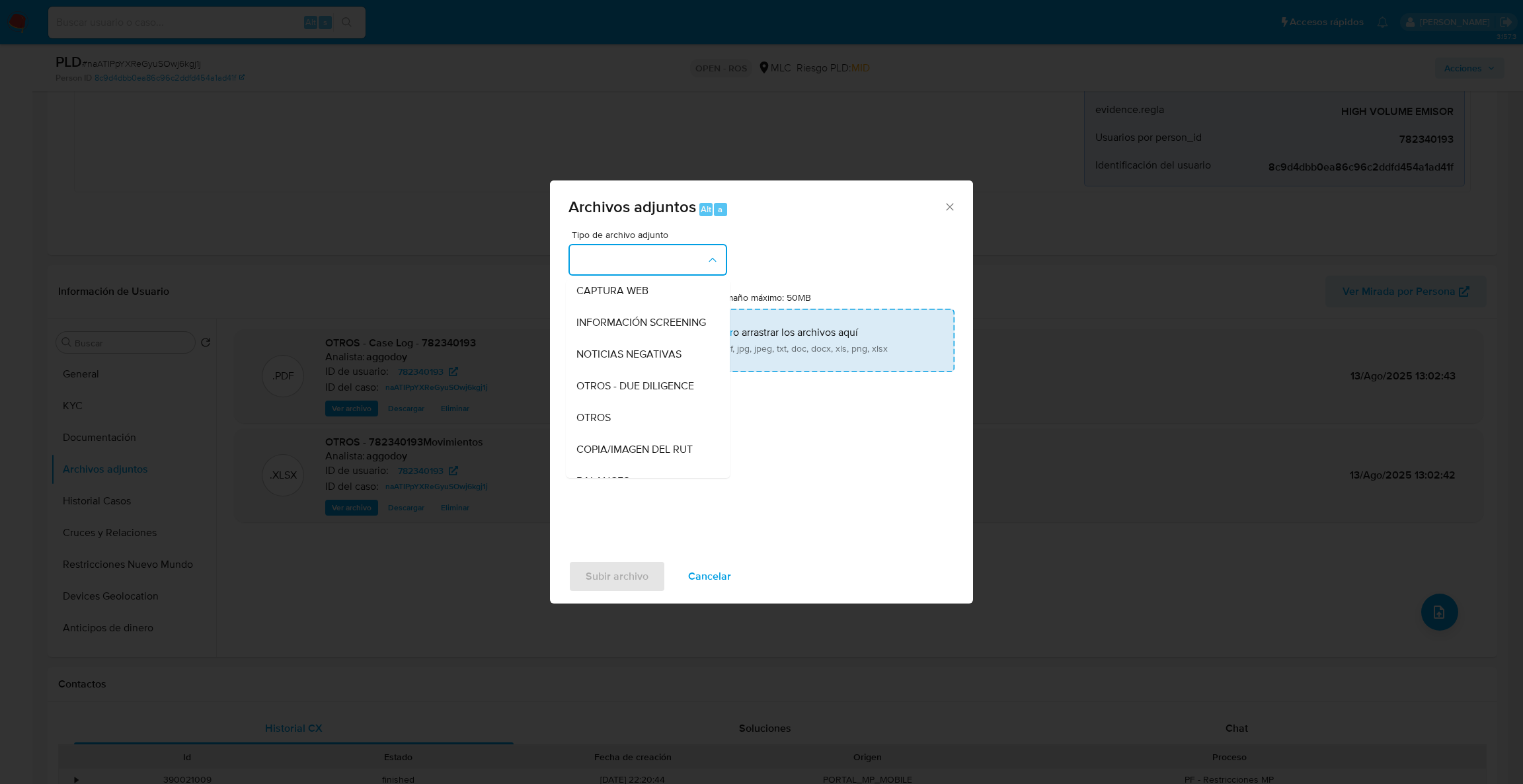
drag, startPoint x: 577, startPoint y: 431, endPoint x: 679, endPoint y: 353, distance: 128.4
click at [579, 425] on span "OTROS" at bounding box center [593, 417] width 34 height 13
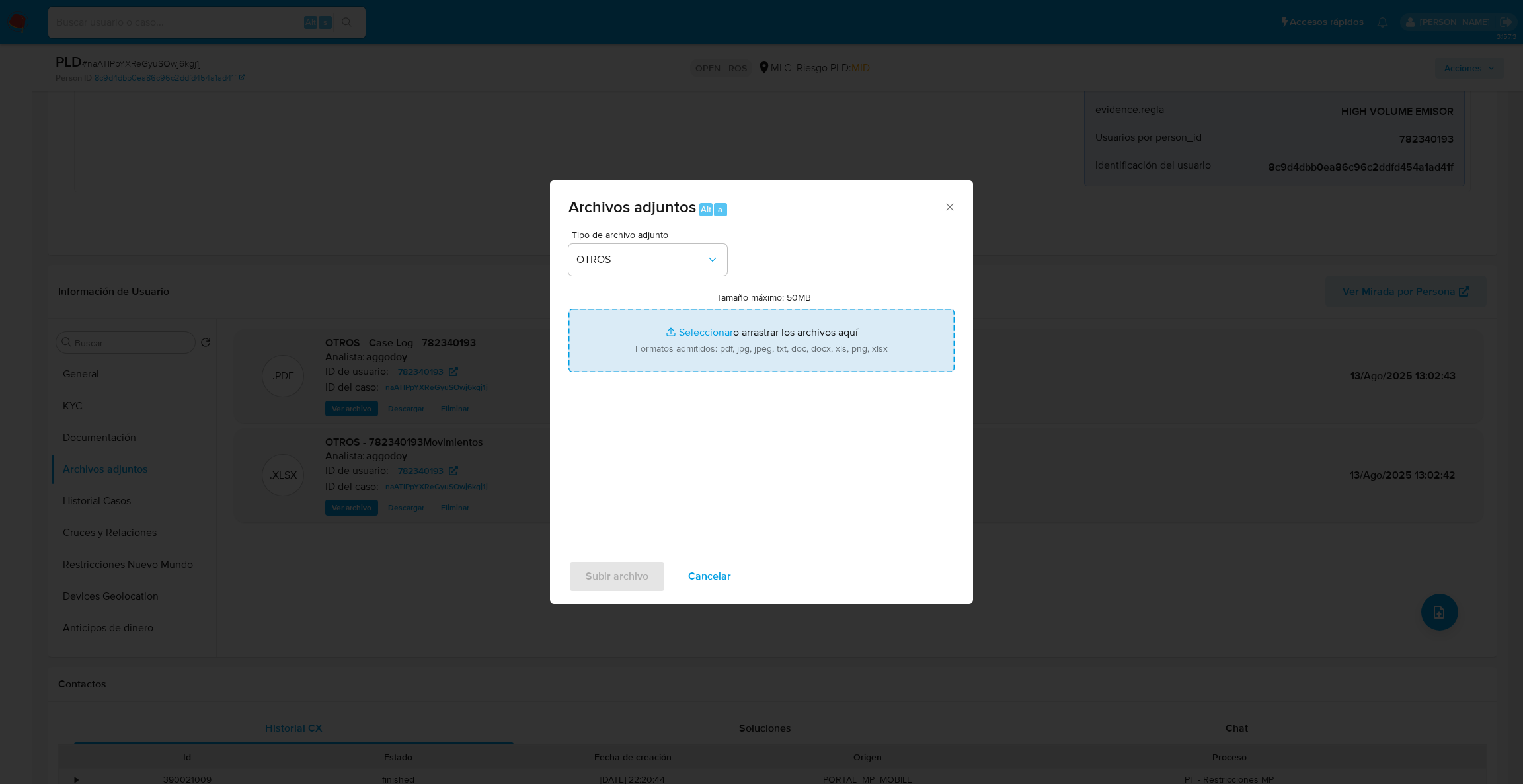
click at [680, 351] on input "Tamaño máximo: 50MB Seleccionar archivos" at bounding box center [762, 340] width 386 height 63
type input "C:\fakepath\UAF #1261.pdf"
click at [590, 522] on span "Subir archivo" at bounding box center [617, 577] width 62 height 29
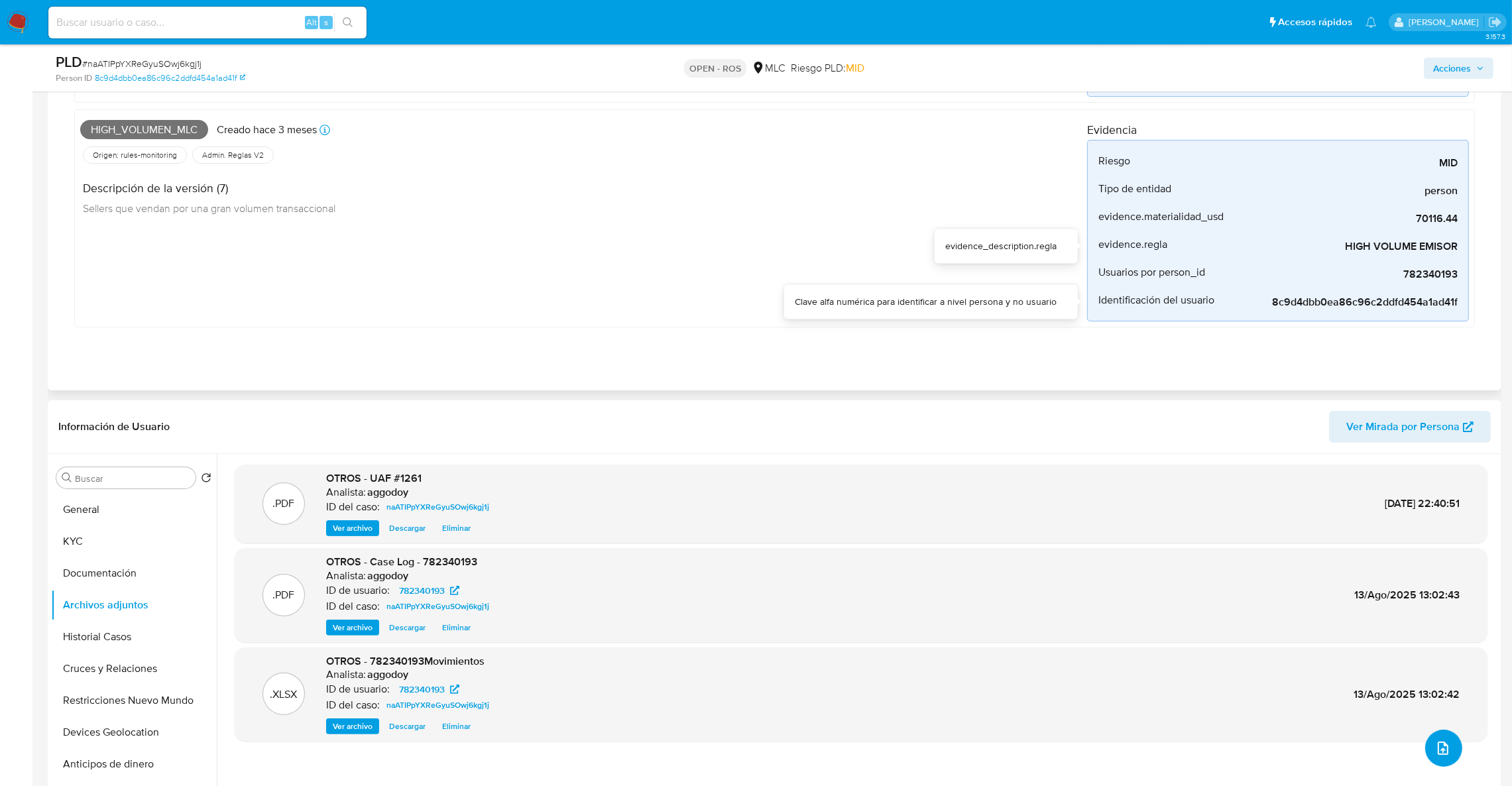
scroll to position [199, 0]
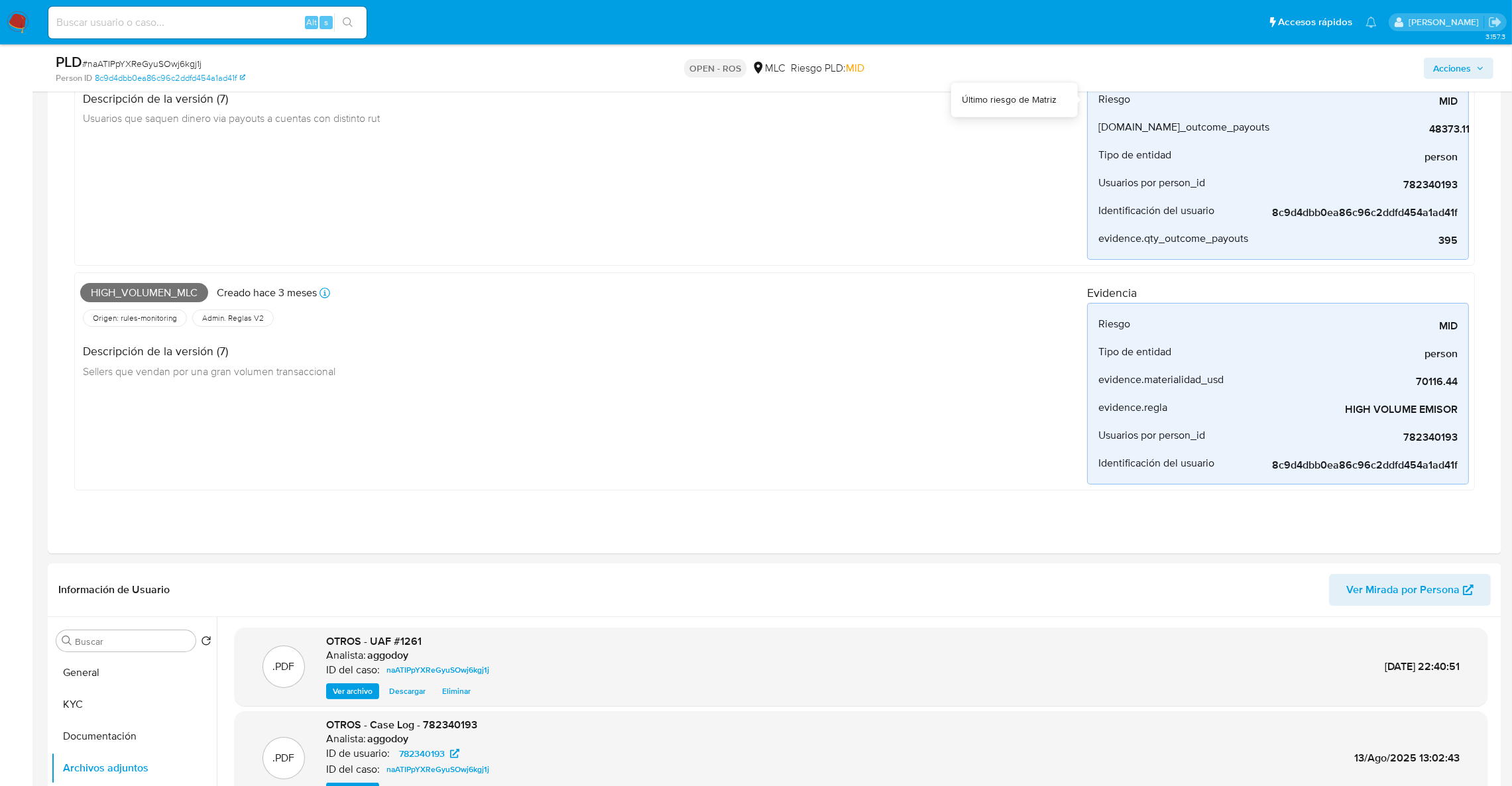
click at [1017, 68] on span "Acciones" at bounding box center [1451, 68] width 38 height 21
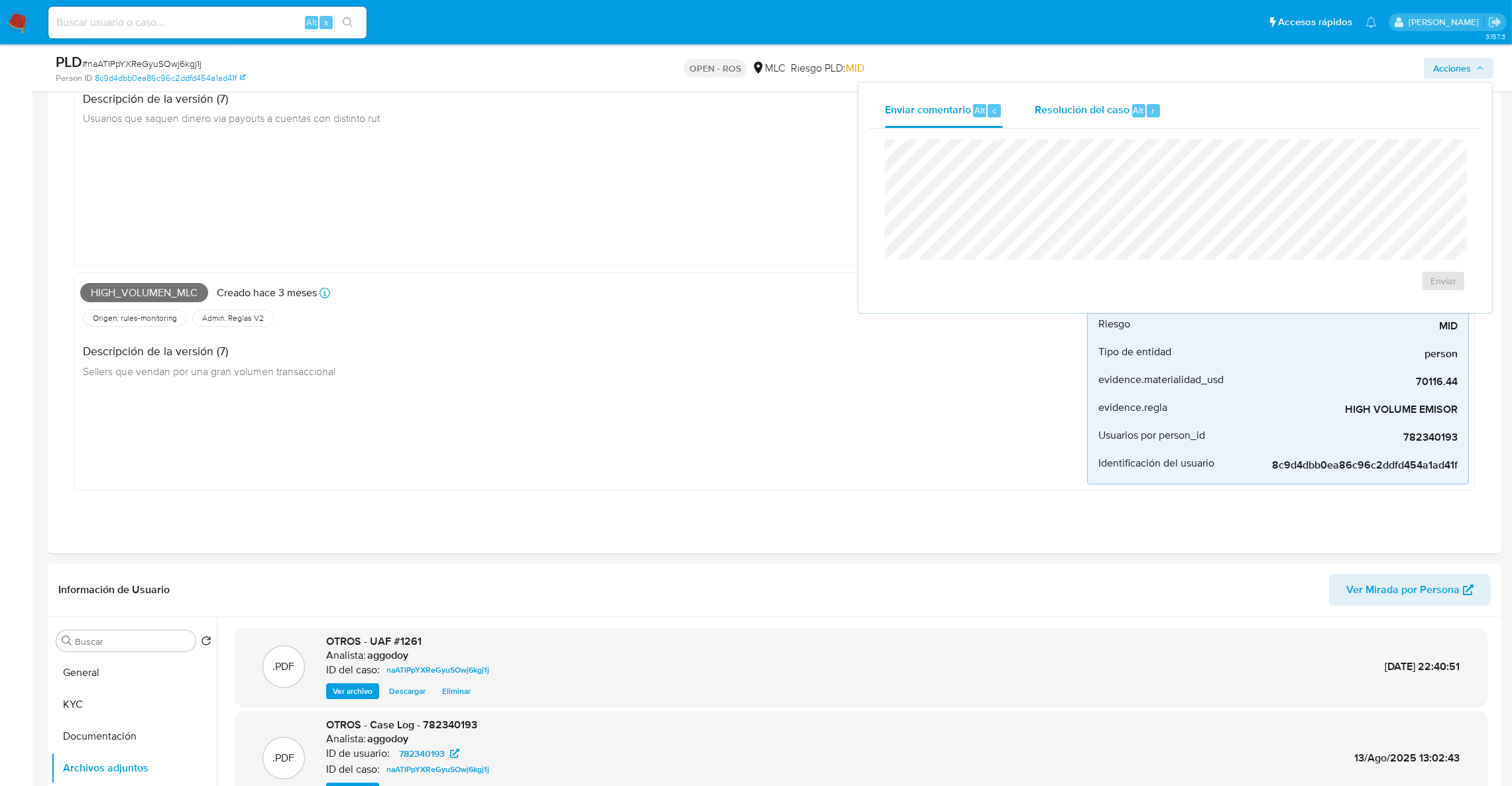
click at [1017, 121] on div "Resolución del caso Alt r" at bounding box center [1098, 110] width 127 height 34
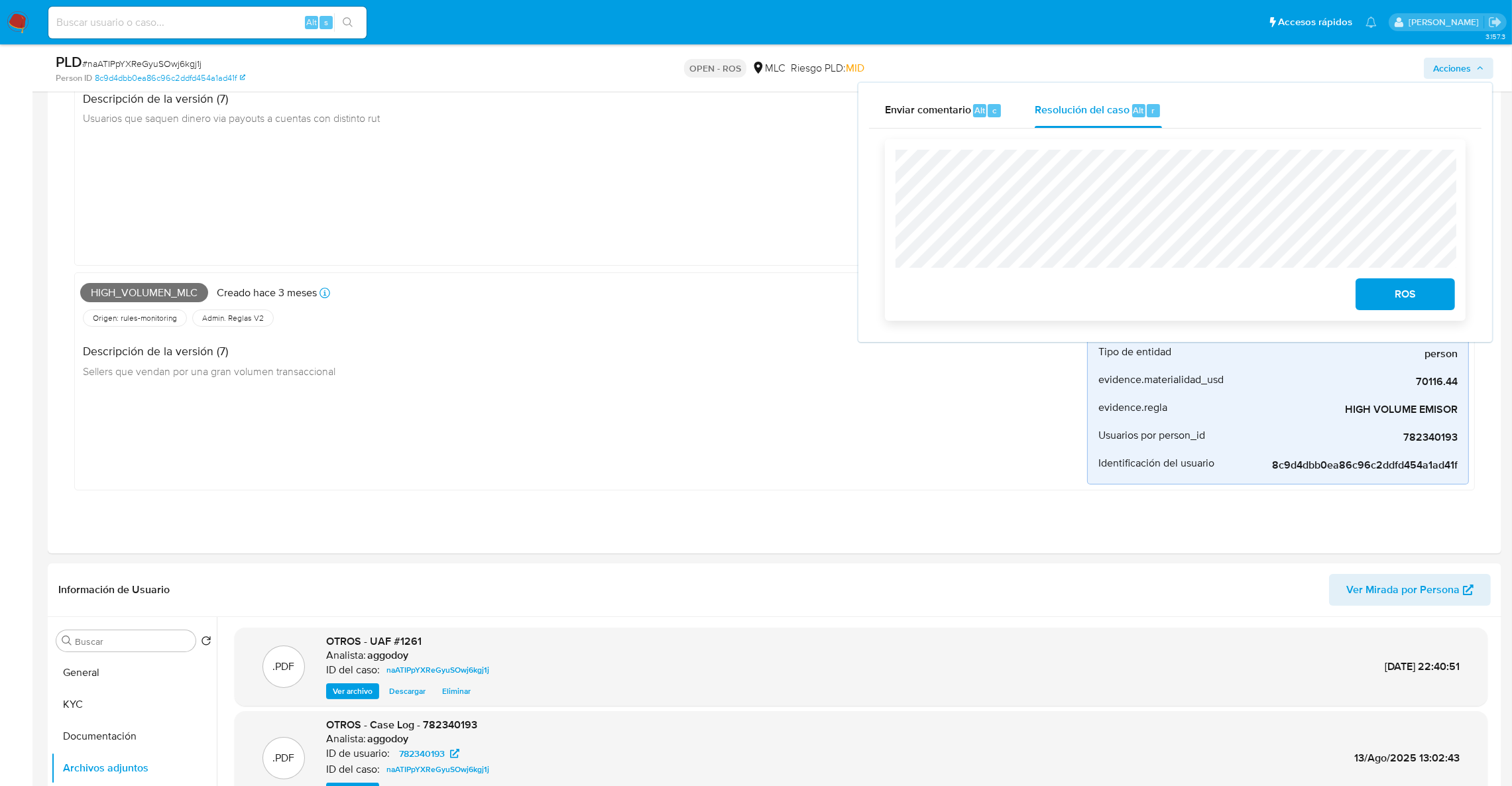
click at [1017, 285] on span "ROS" at bounding box center [1404, 294] width 65 height 29
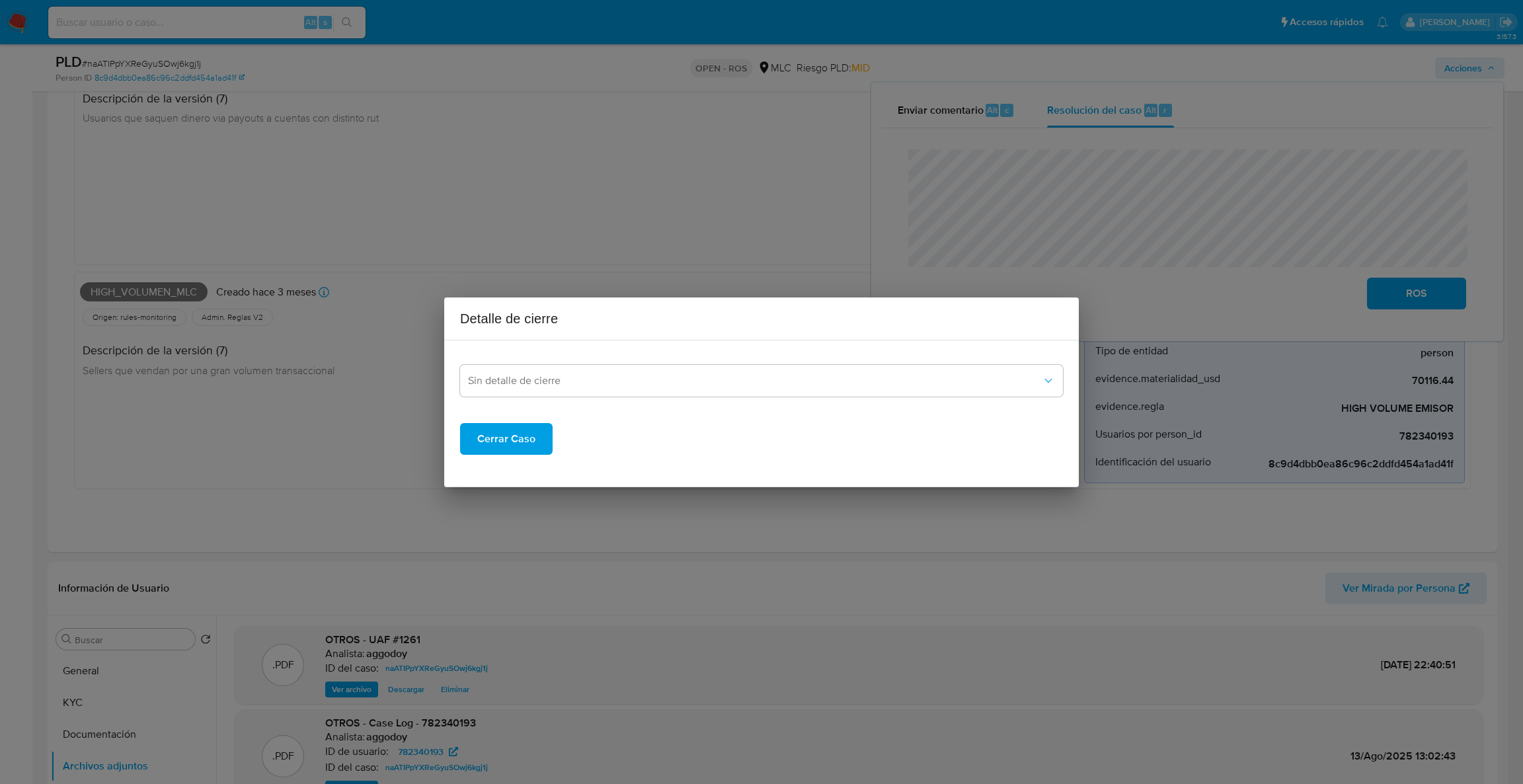
click at [721, 405] on div "Cerrar Caso" at bounding box center [762, 428] width 603 height 53
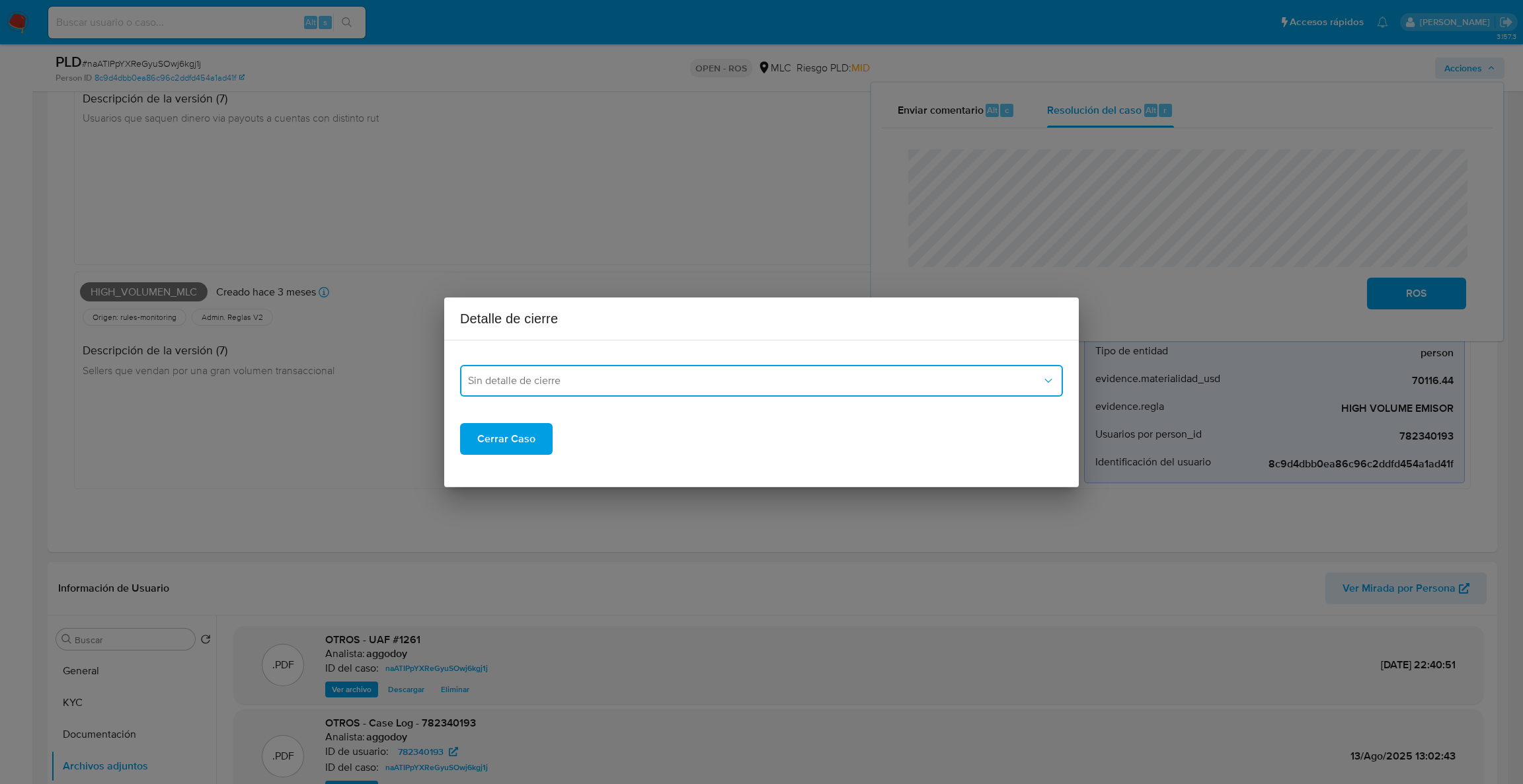
click at [697, 390] on button "Sin detalle de cierre" at bounding box center [762, 381] width 603 height 32
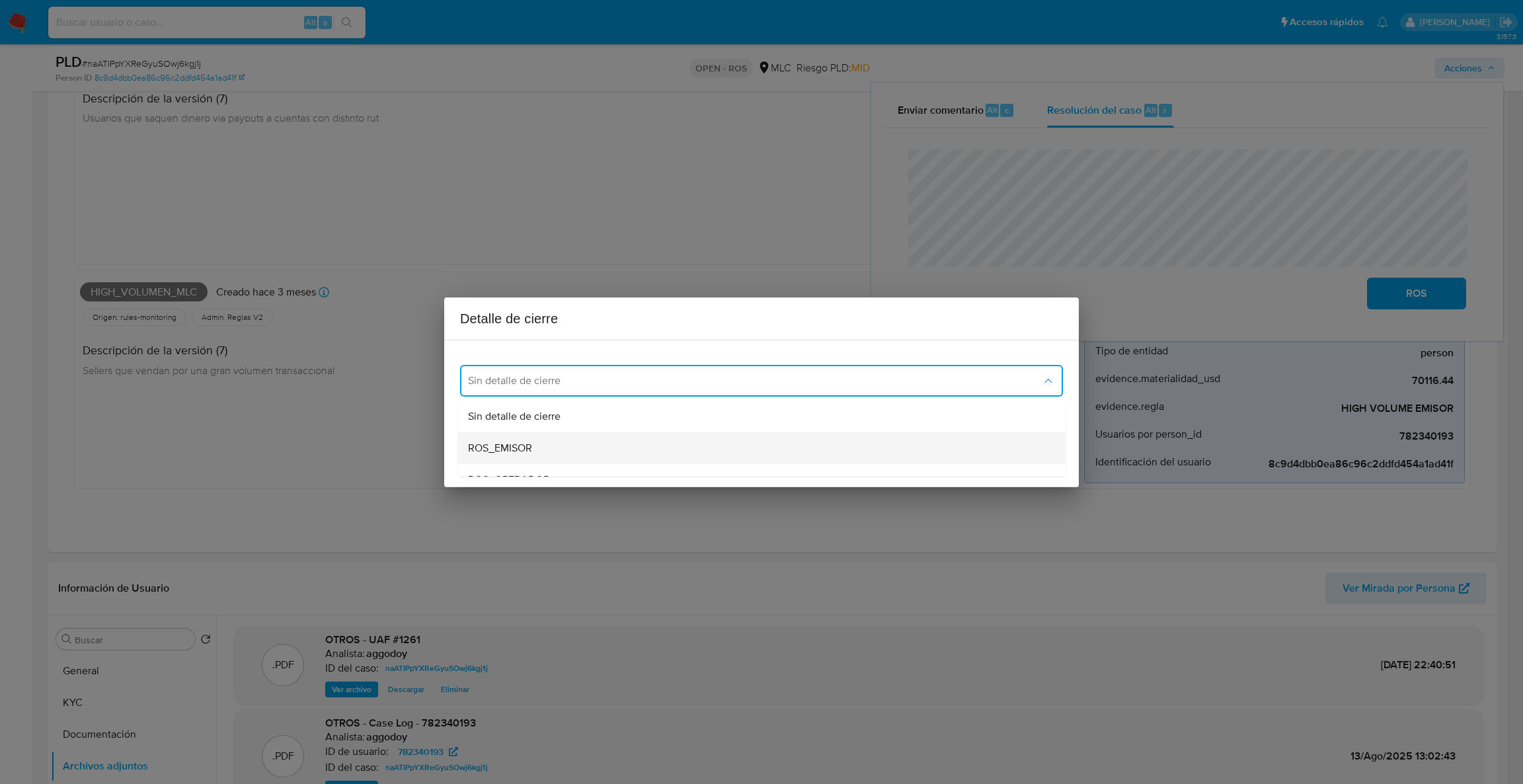
click at [544, 438] on div "ROS_EMISOR" at bounding box center [757, 447] width 579 height 32
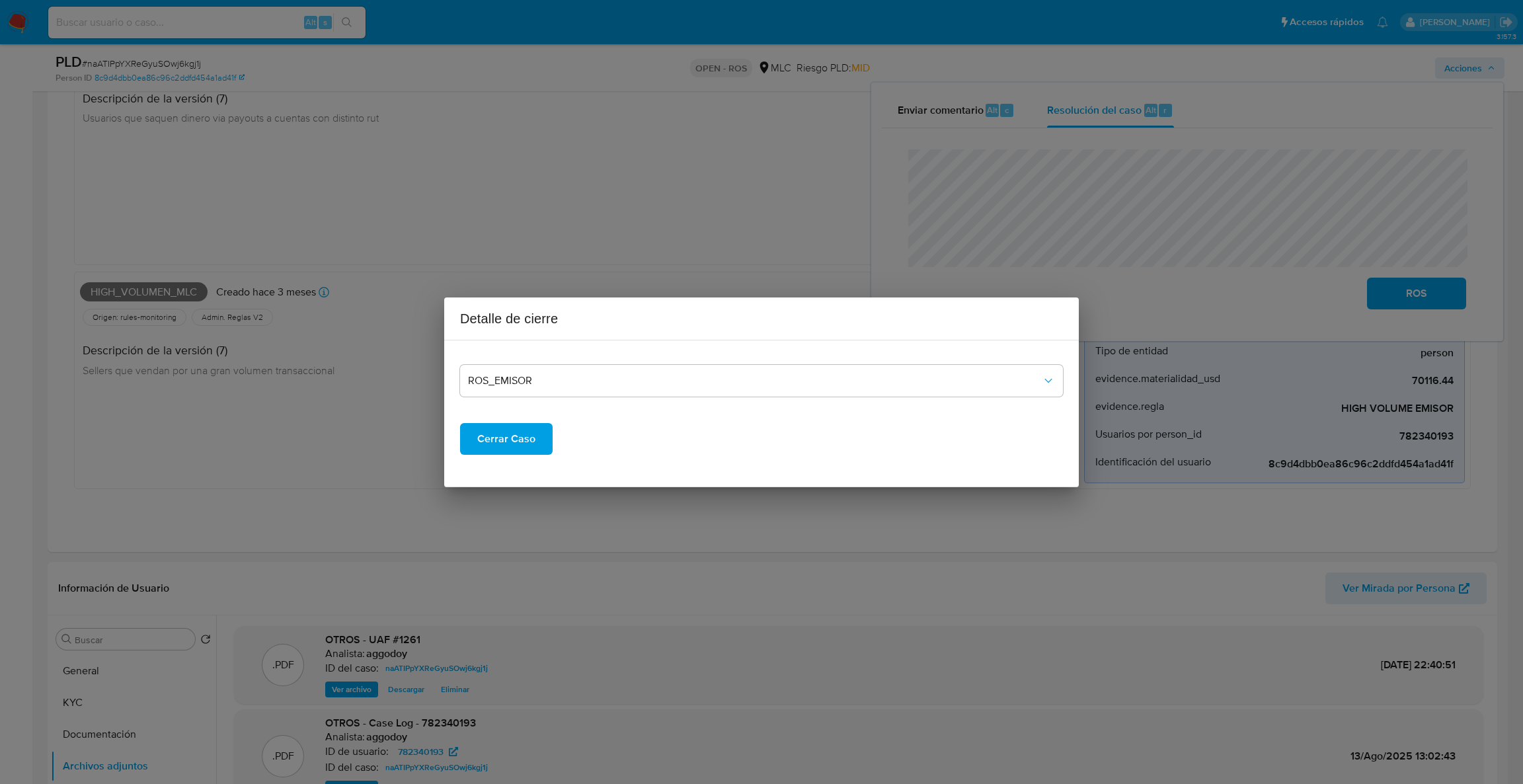
click at [500, 443] on span "Cerrar Caso" at bounding box center [506, 439] width 58 height 29
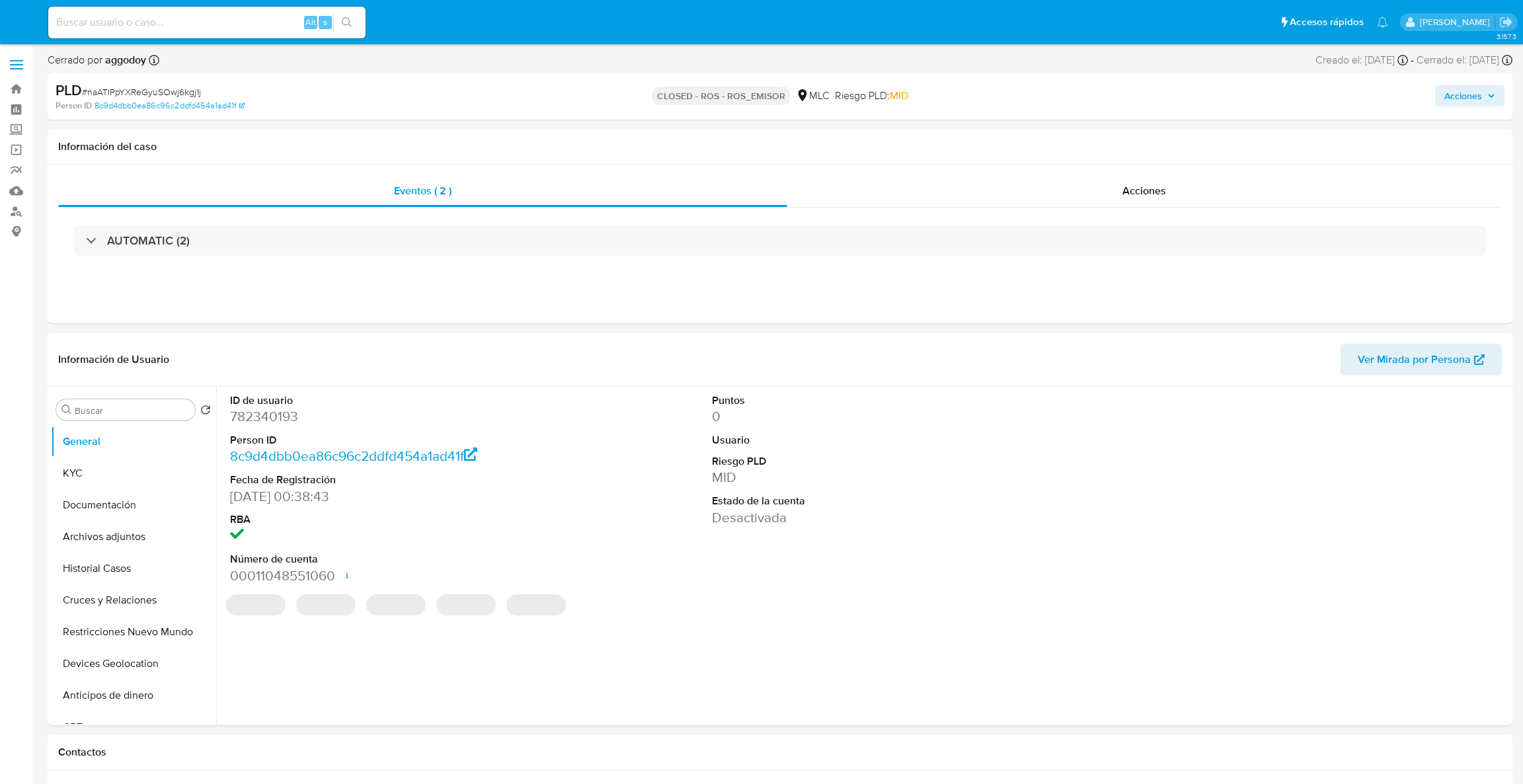
select select "10"
